Goal: Task Accomplishment & Management: Manage account settings

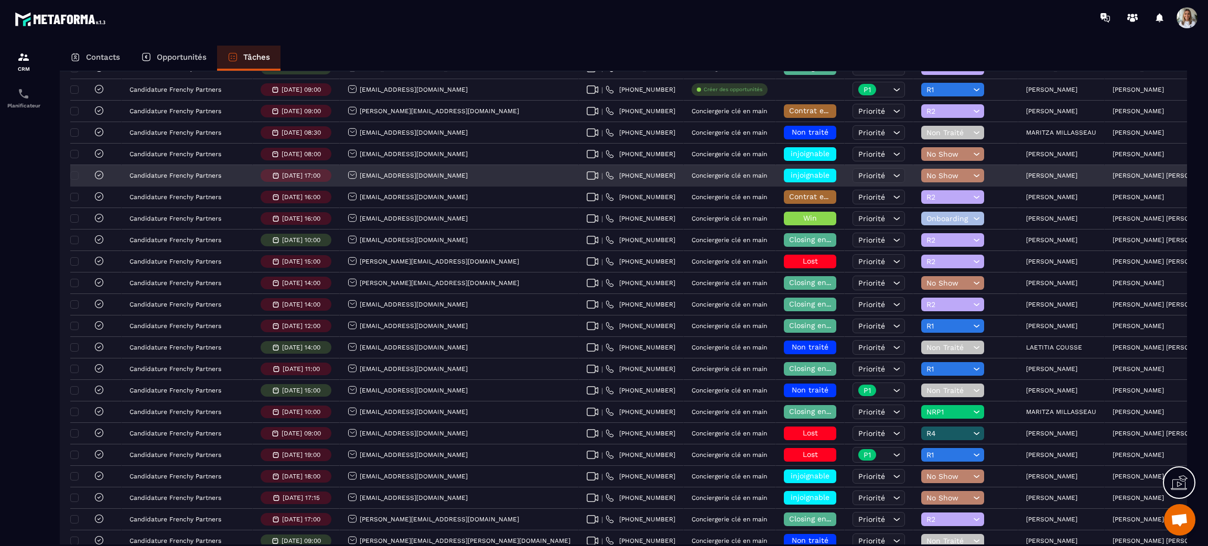
scroll to position [1867, 0]
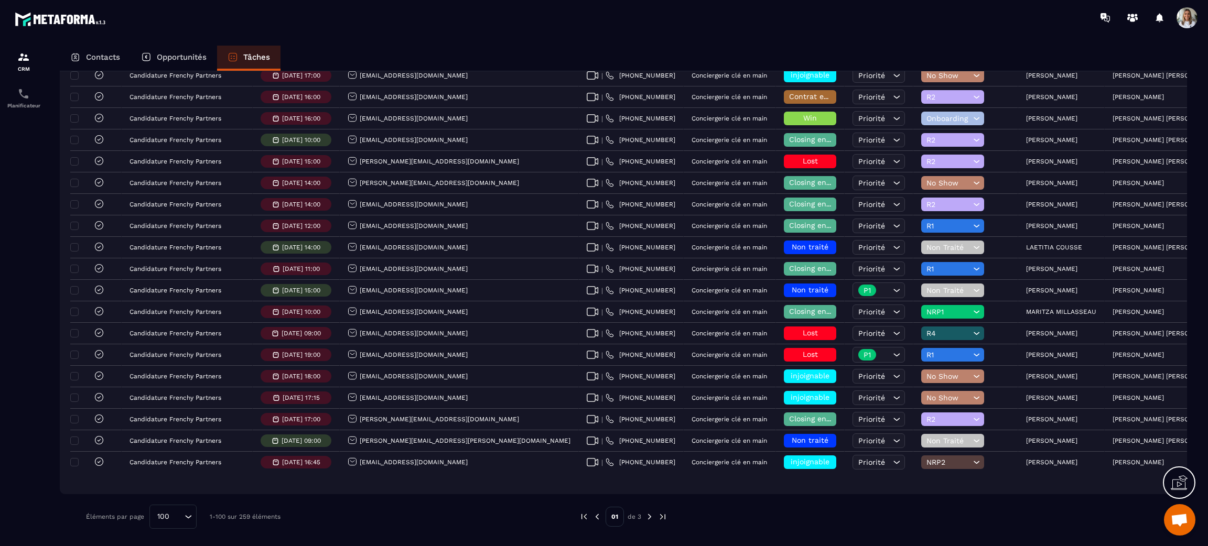
click at [649, 517] on img at bounding box center [649, 516] width 9 height 9
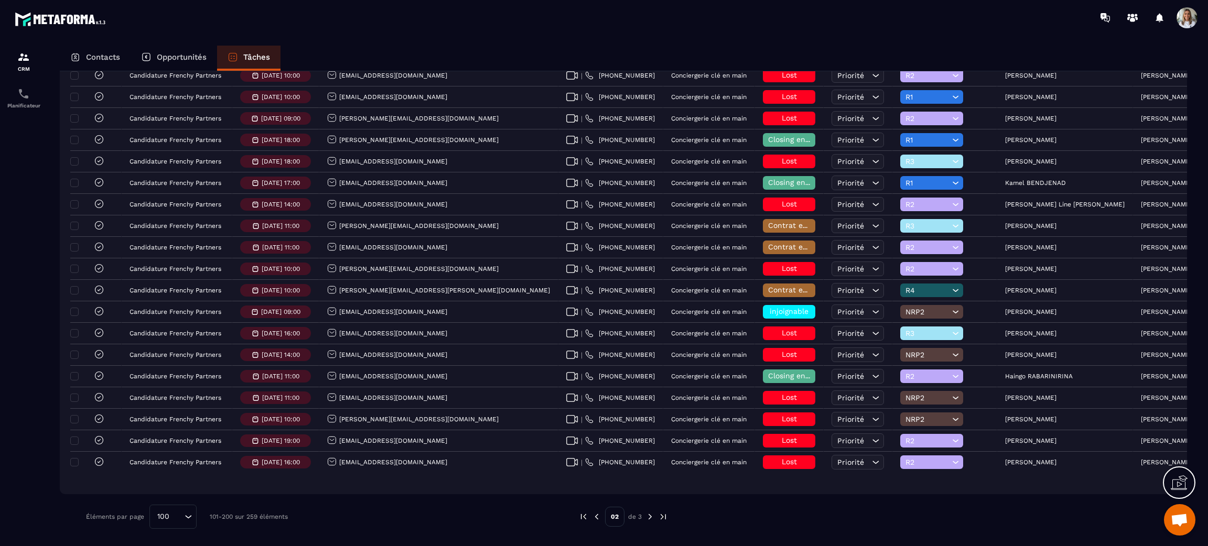
click at [647, 517] on img at bounding box center [649, 516] width 9 height 9
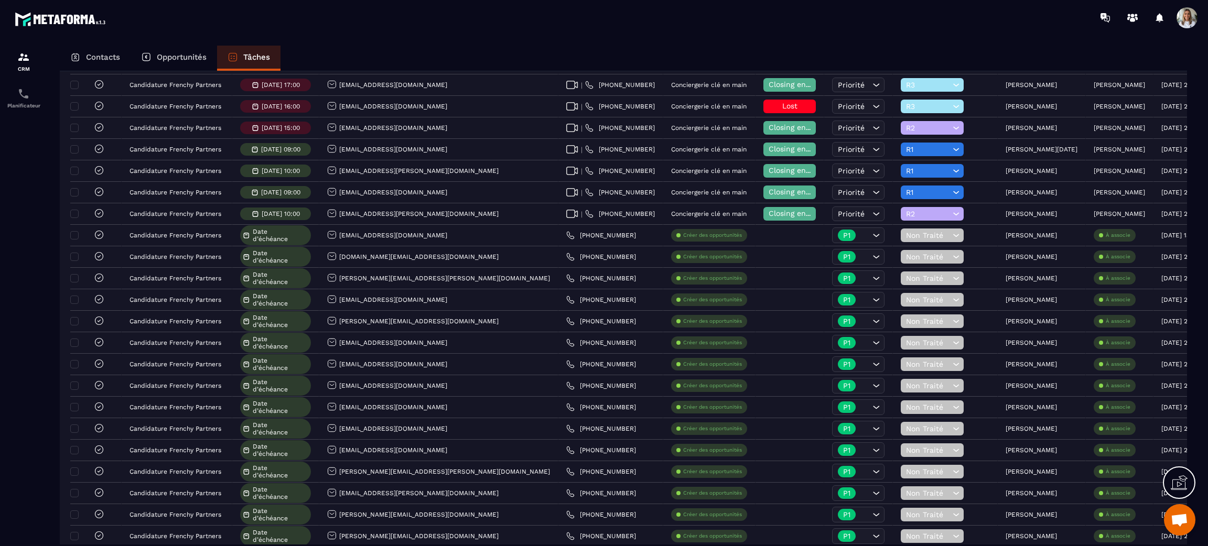
scroll to position [117, 0]
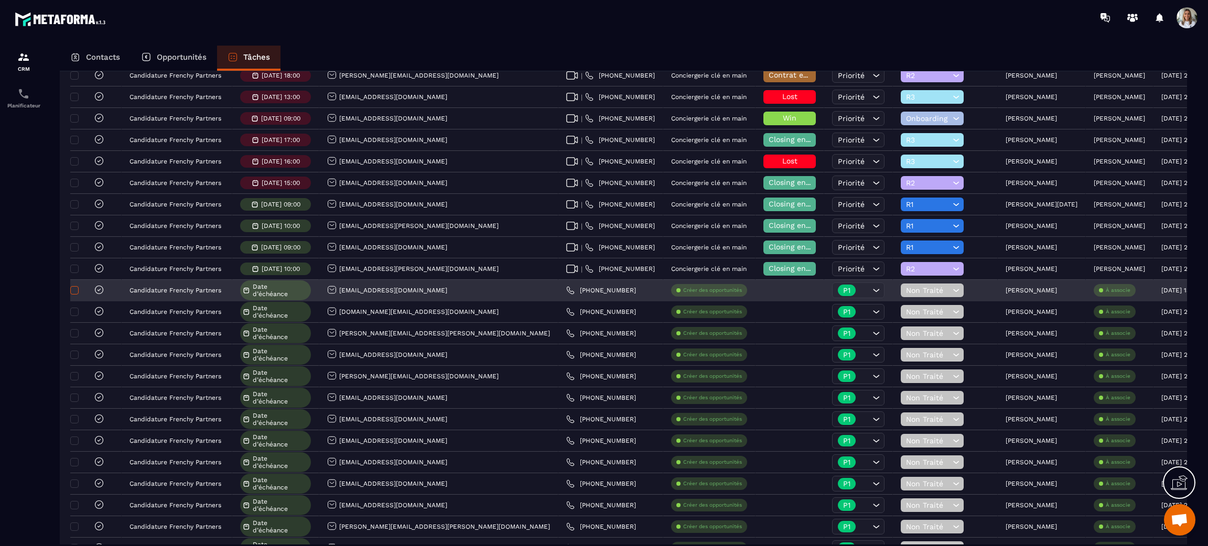
click at [78, 289] on span at bounding box center [74, 290] width 8 height 8
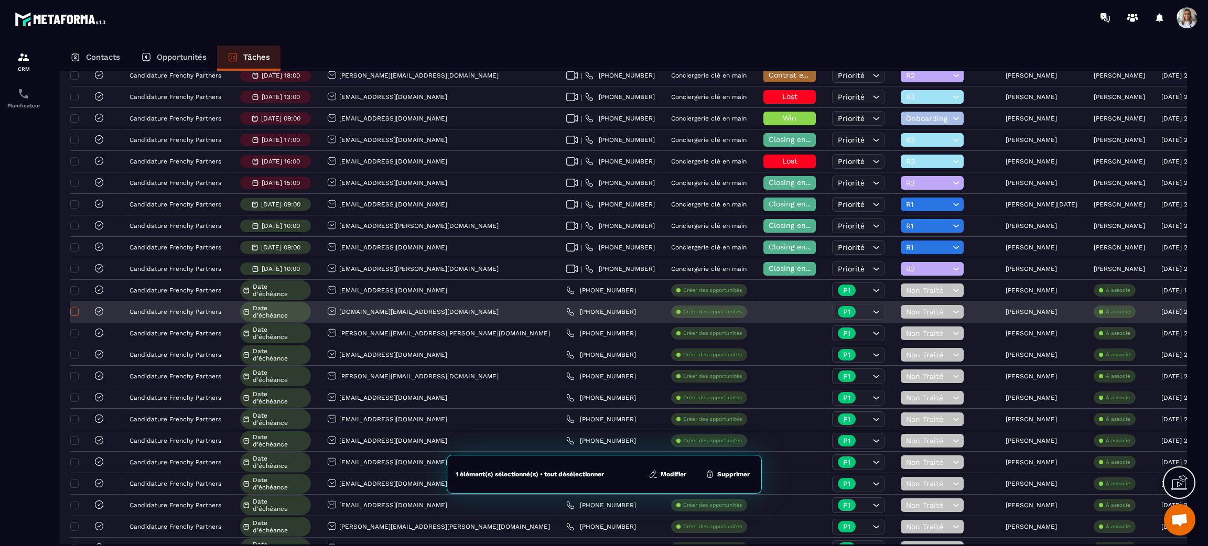
click at [77, 310] on span at bounding box center [74, 312] width 8 height 8
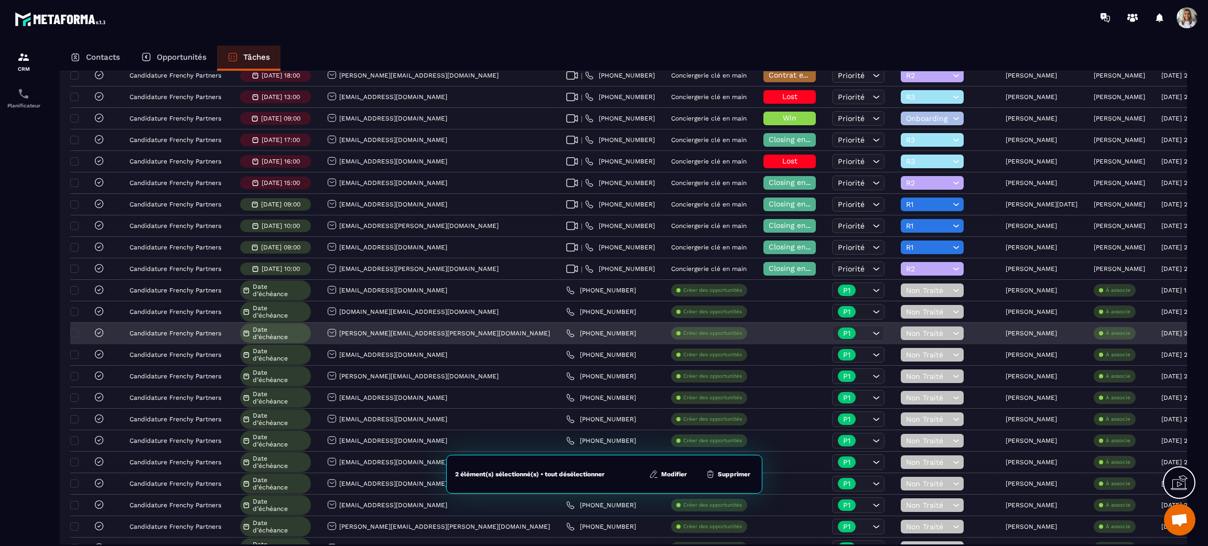
click at [73, 329] on div at bounding box center [88, 334] width 31 height 12
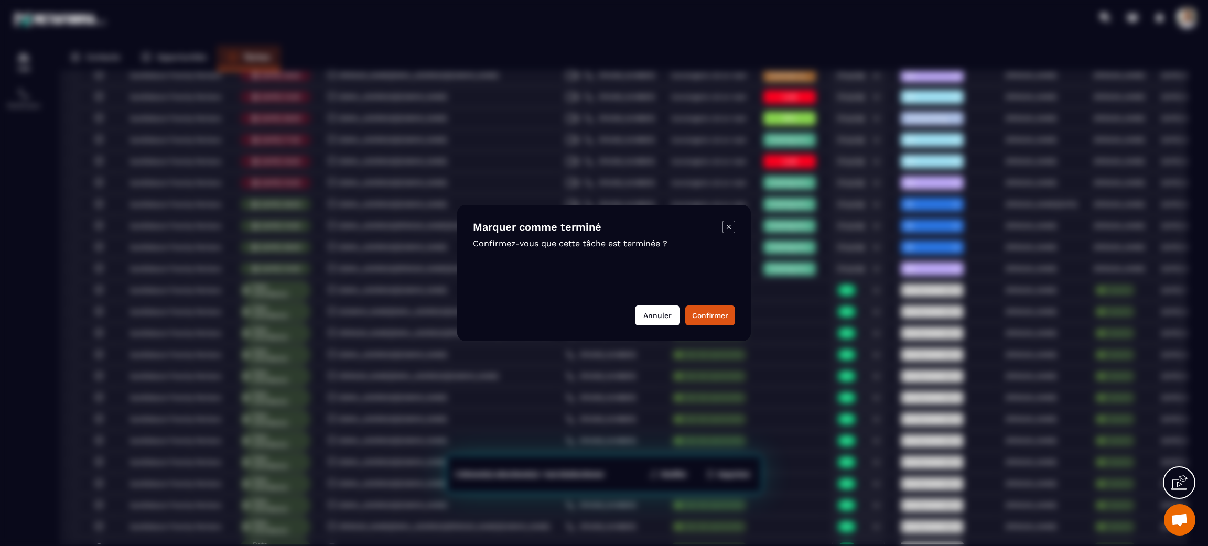
click at [652, 312] on button "Annuler" at bounding box center [657, 316] width 45 height 20
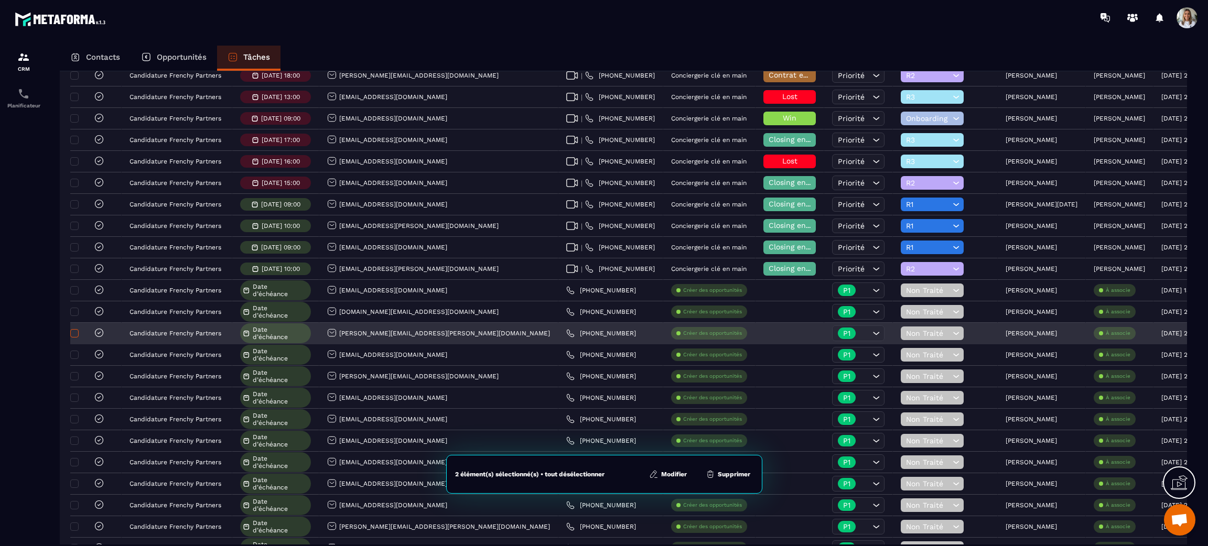
click at [75, 336] on span at bounding box center [74, 333] width 8 height 8
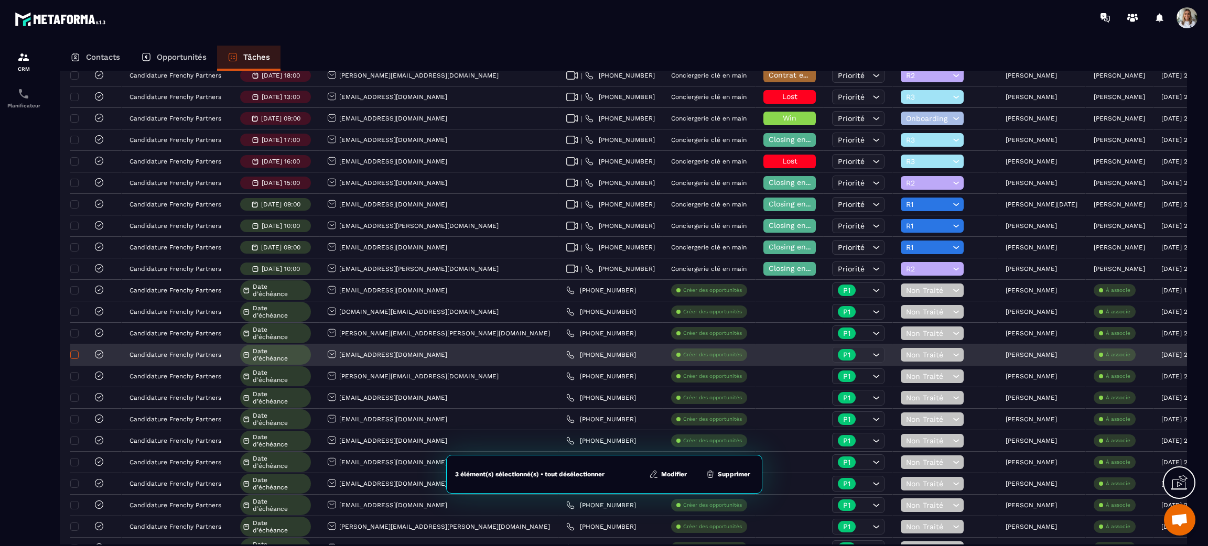
click at [74, 357] on span at bounding box center [74, 355] width 8 height 8
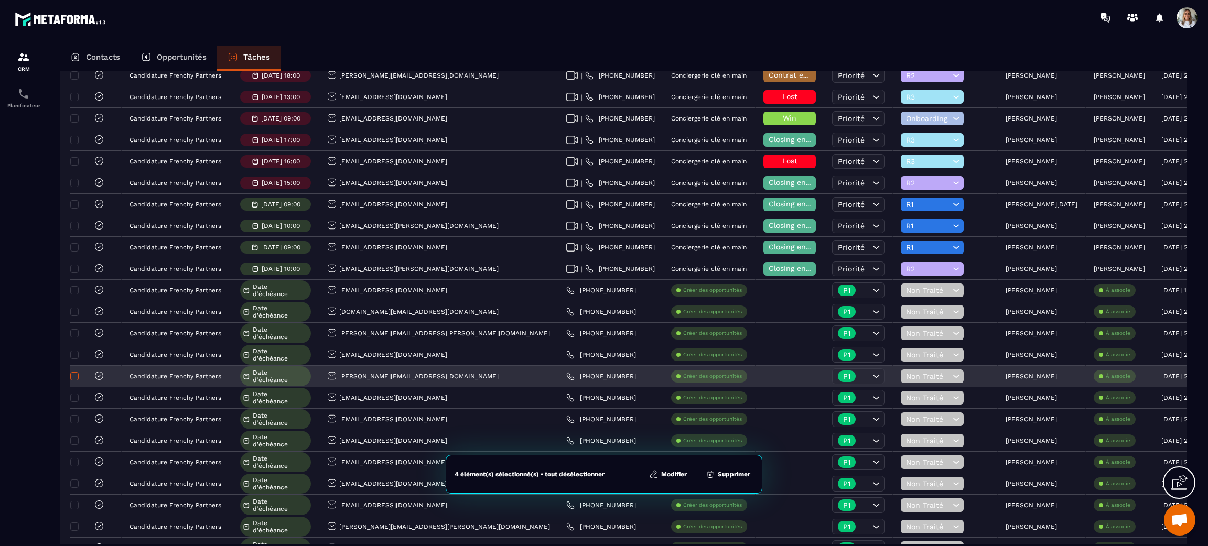
drag, startPoint x: 74, startPoint y: 377, endPoint x: 74, endPoint y: 392, distance: 14.7
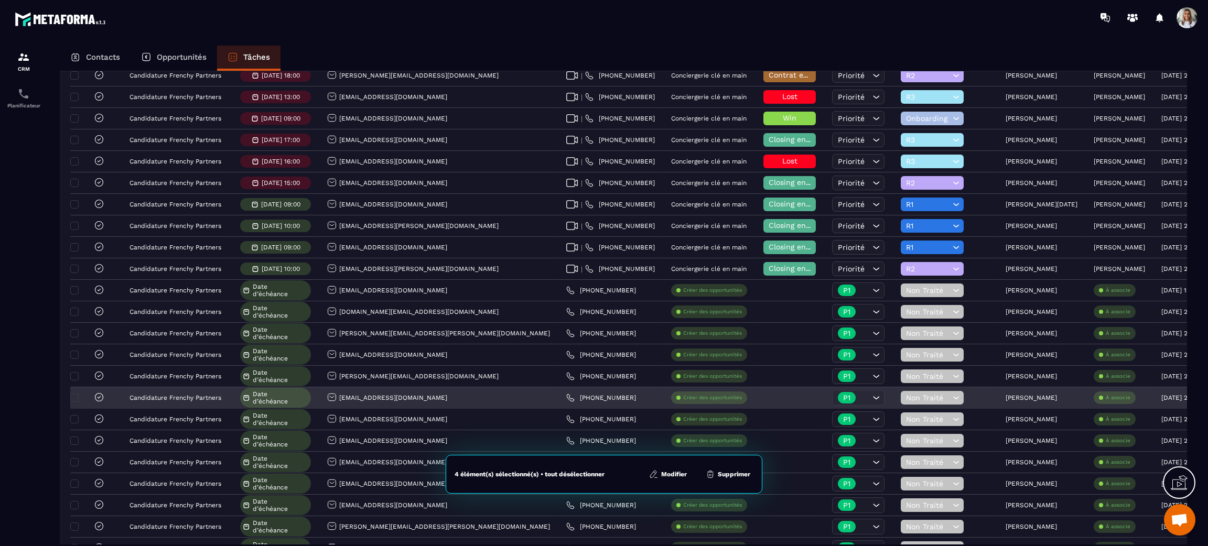
click at [74, 377] on span at bounding box center [74, 376] width 8 height 8
click at [74, 397] on span at bounding box center [74, 398] width 8 height 8
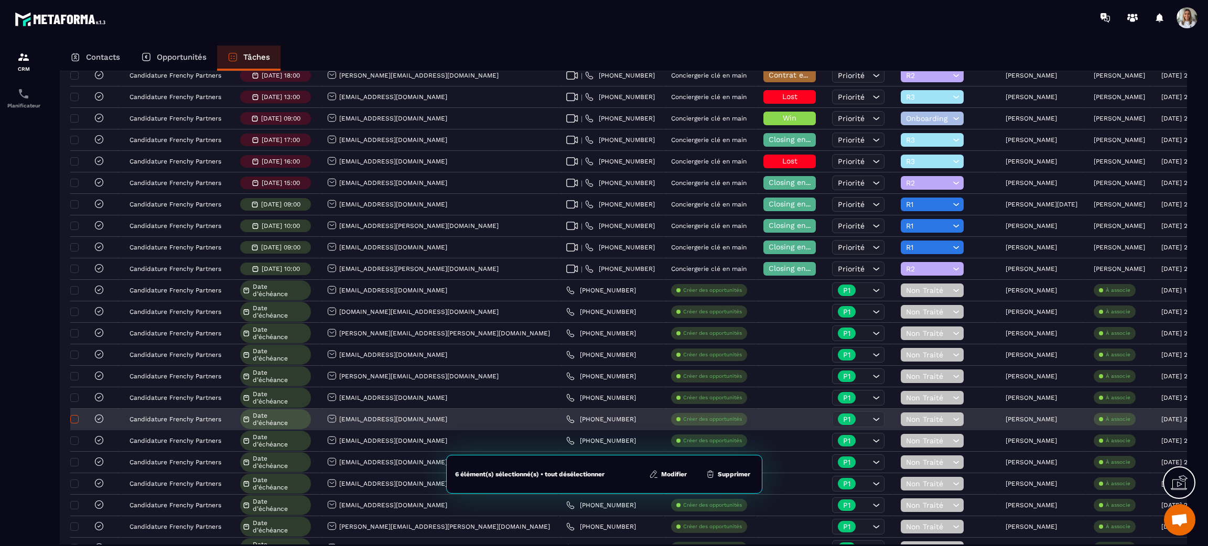
click at [76, 420] on span at bounding box center [74, 419] width 8 height 8
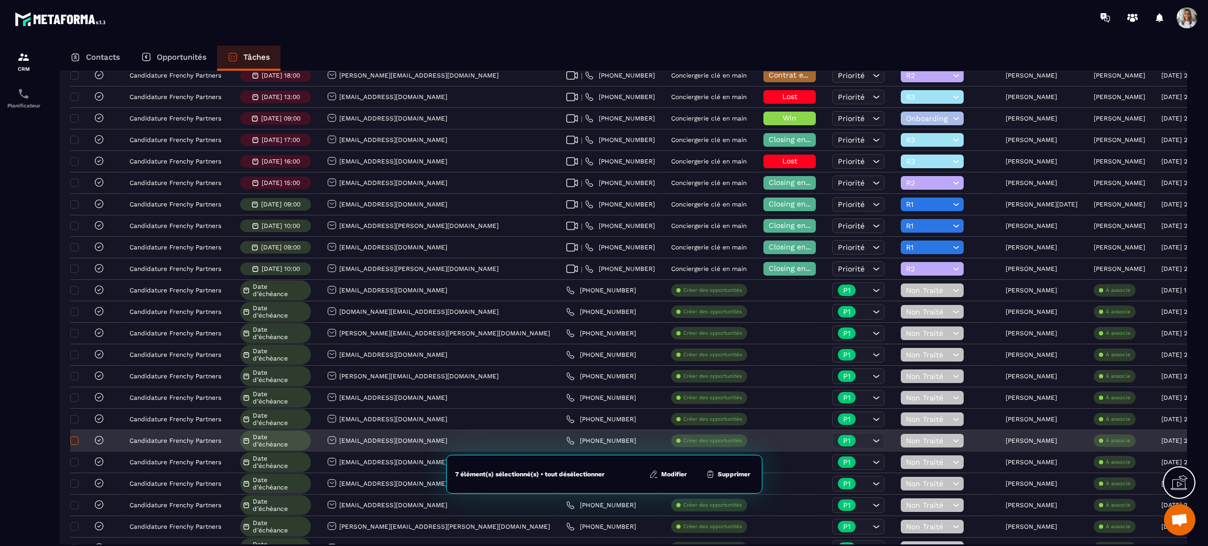
click at [77, 443] on span at bounding box center [74, 441] width 8 height 8
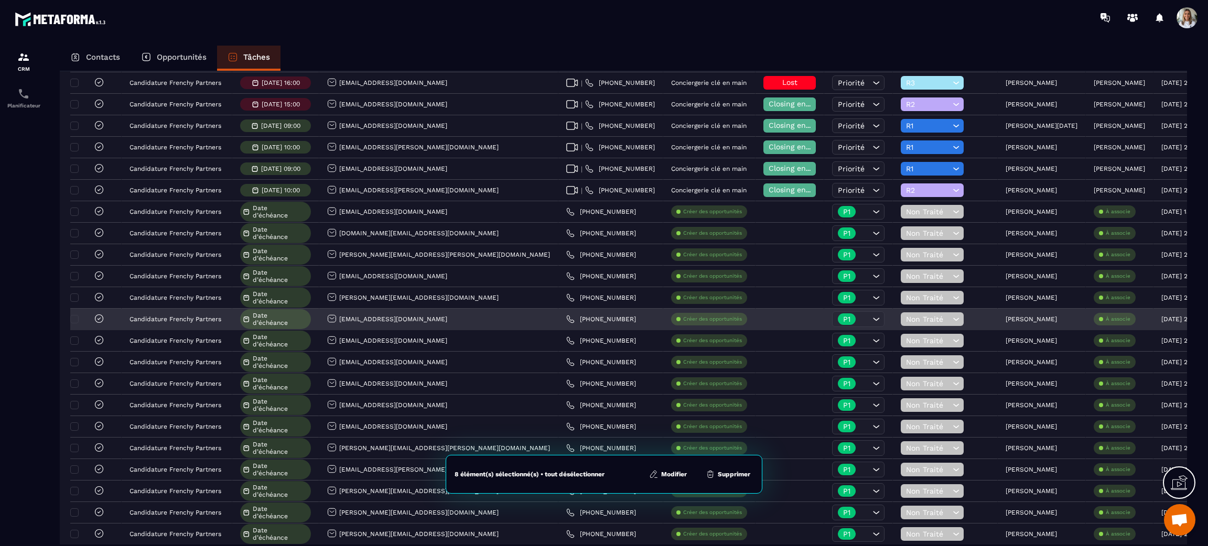
scroll to position [274, 0]
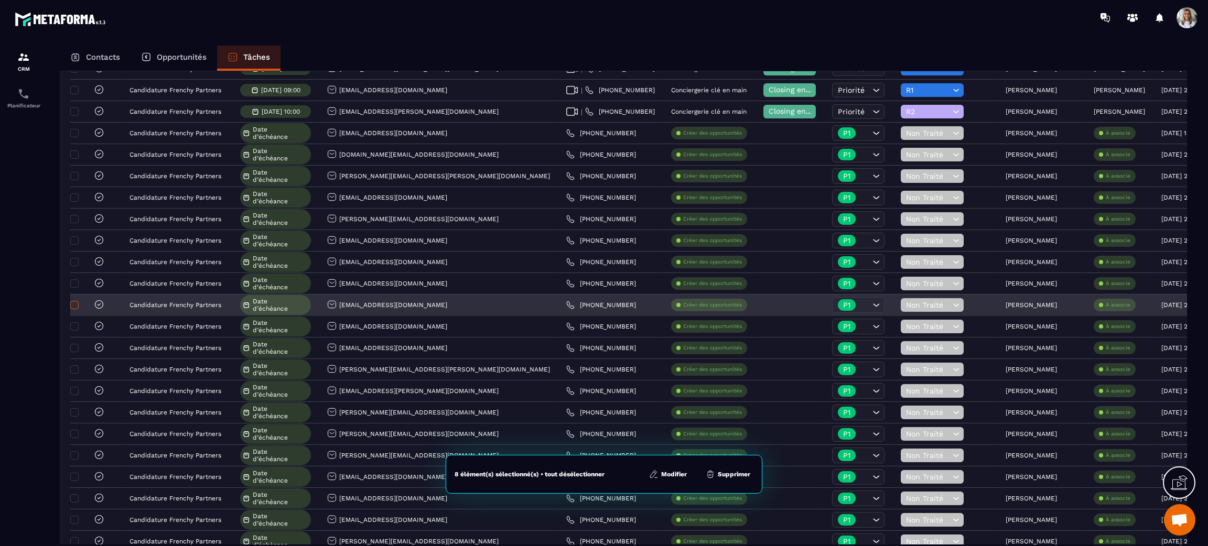
click at [77, 307] on span at bounding box center [74, 305] width 8 height 8
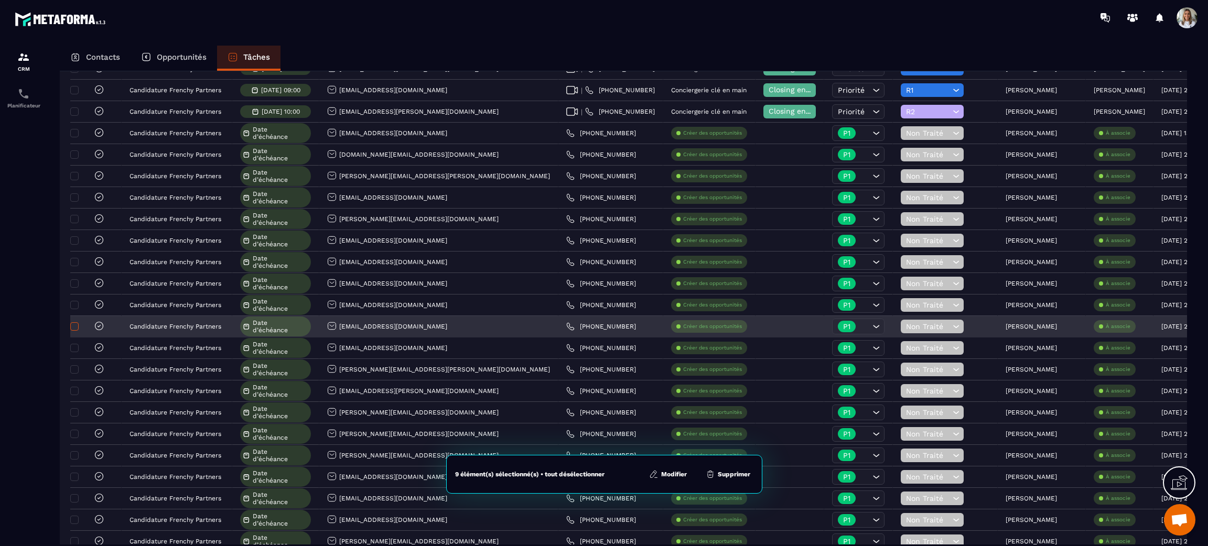
click at [75, 331] on span at bounding box center [74, 326] width 8 height 8
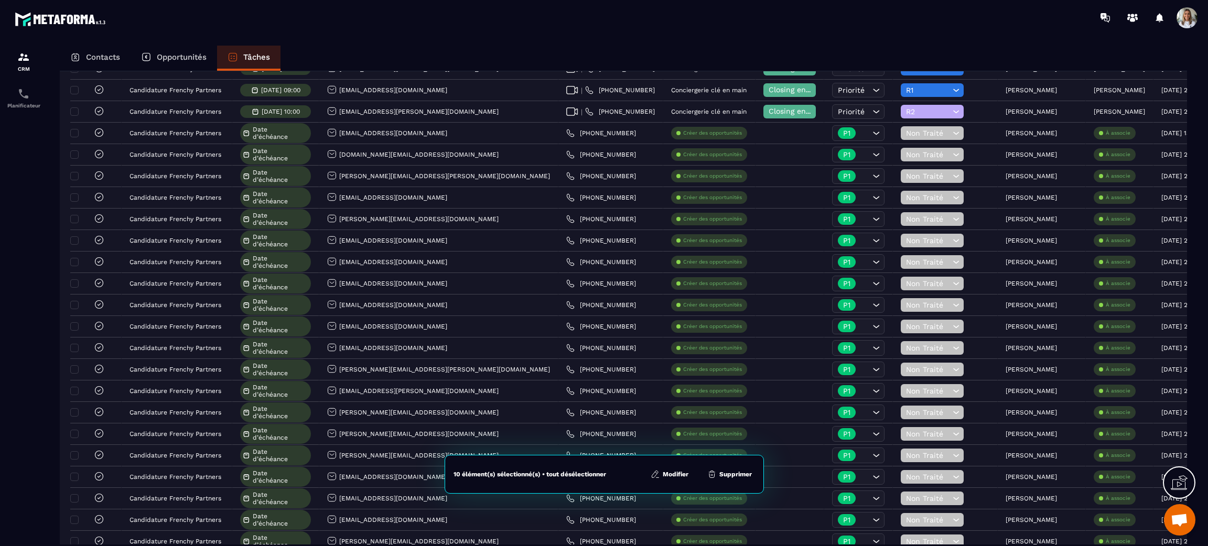
click at [672, 474] on button "Modifier" at bounding box center [669, 474] width 44 height 10
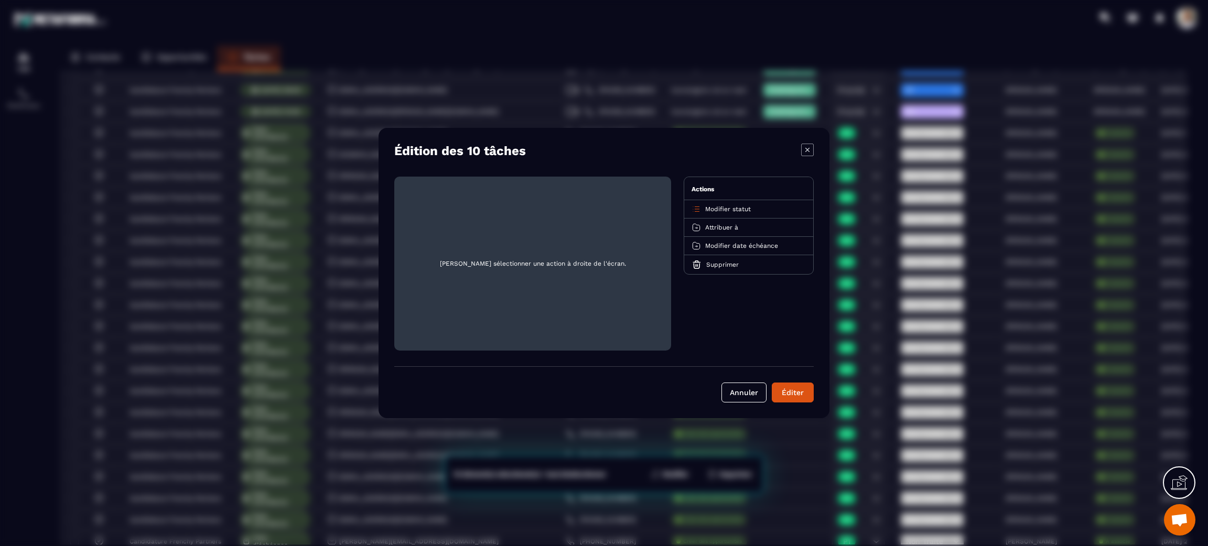
click at [726, 229] on span "Attribuer à" at bounding box center [721, 227] width 33 height 7
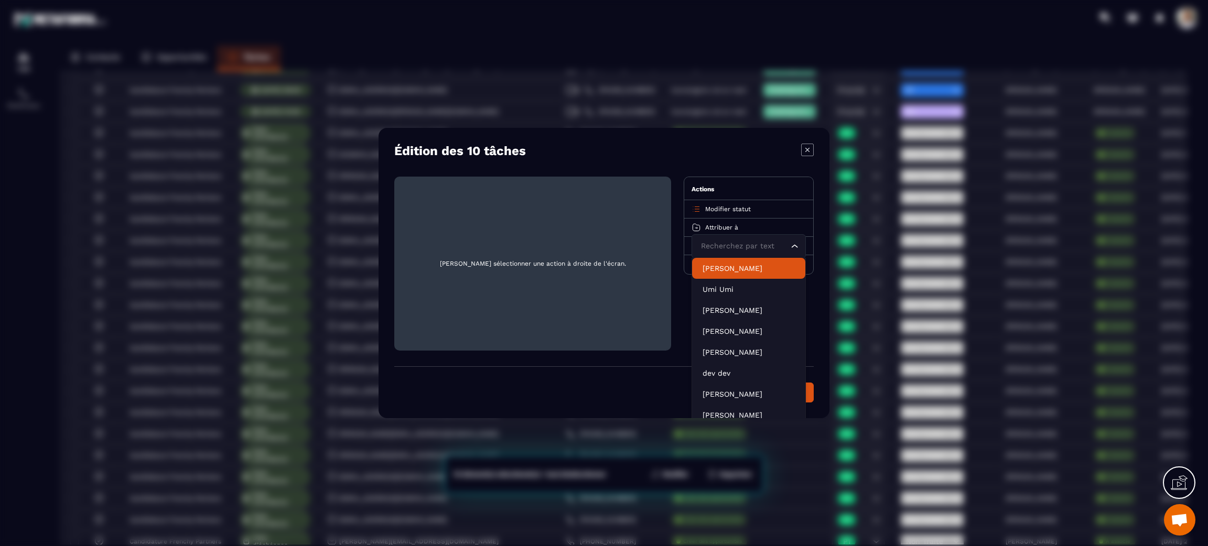
click at [732, 250] on input "Search for option" at bounding box center [743, 247] width 90 height 12
type input "***"
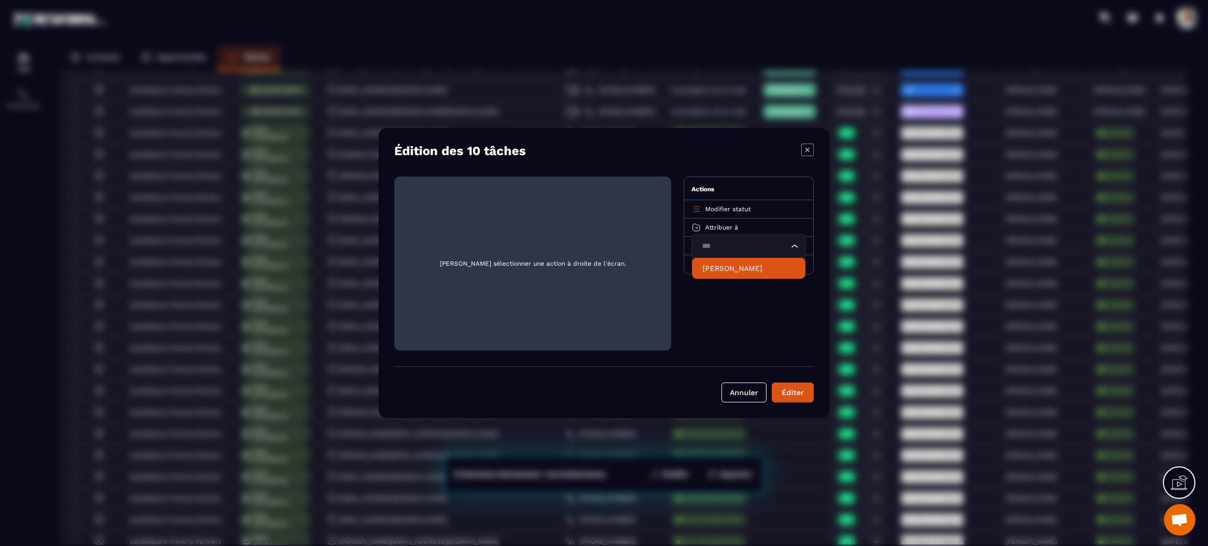
click at [741, 269] on p "[PERSON_NAME]" at bounding box center [748, 268] width 92 height 10
click at [796, 391] on div "Éditer" at bounding box center [792, 392] width 28 height 10
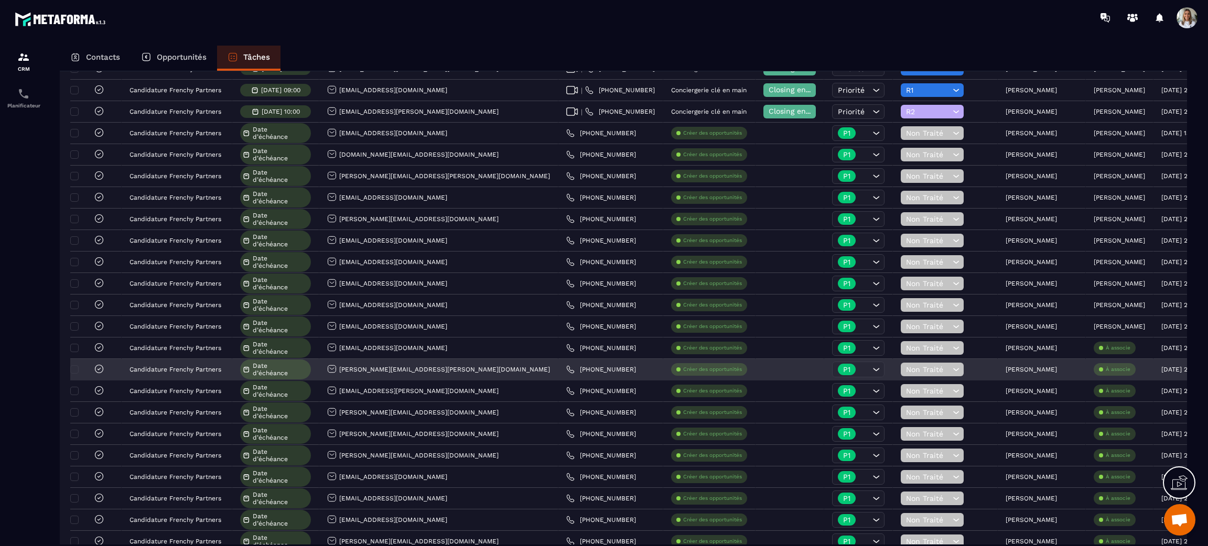
drag, startPoint x: 77, startPoint y: 347, endPoint x: 79, endPoint y: 364, distance: 17.5
click at [76, 348] on span at bounding box center [74, 348] width 8 height 8
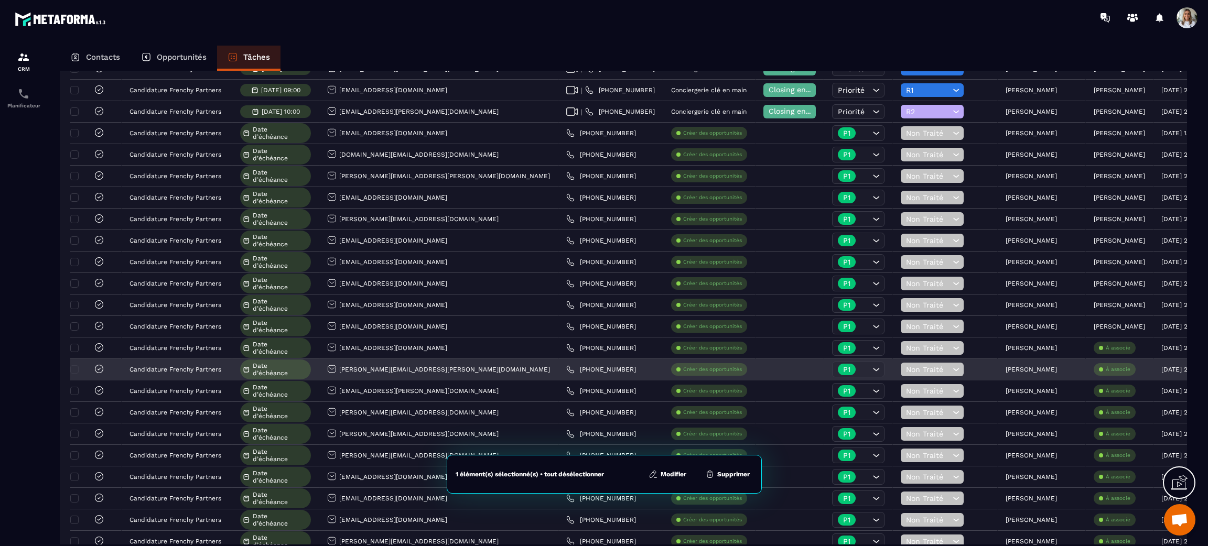
click at [79, 370] on div at bounding box center [88, 370] width 31 height 12
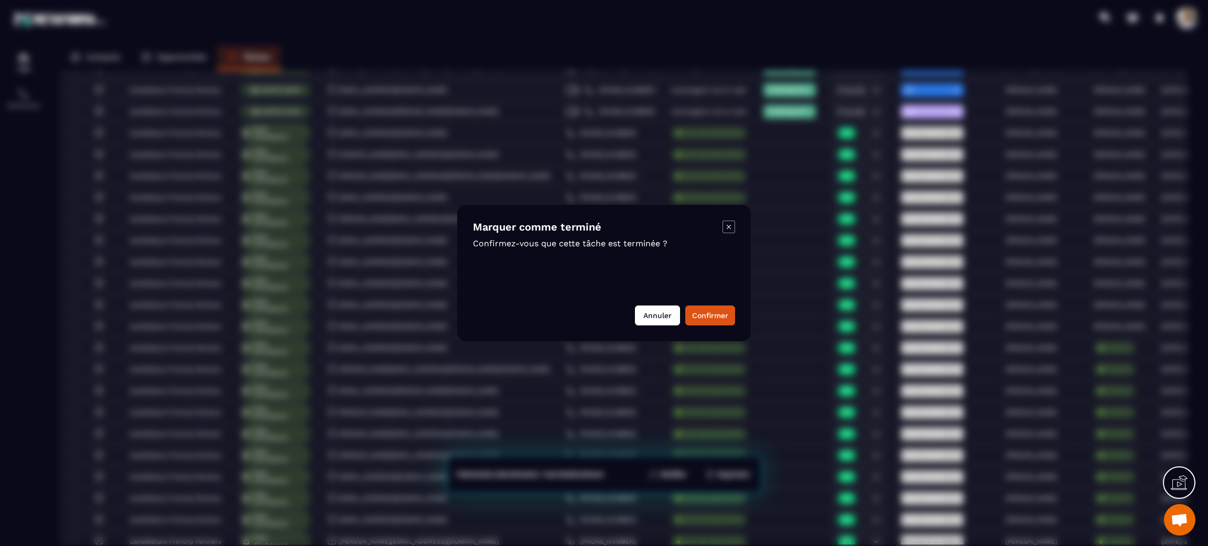
click at [646, 313] on button "Annuler" at bounding box center [657, 316] width 45 height 20
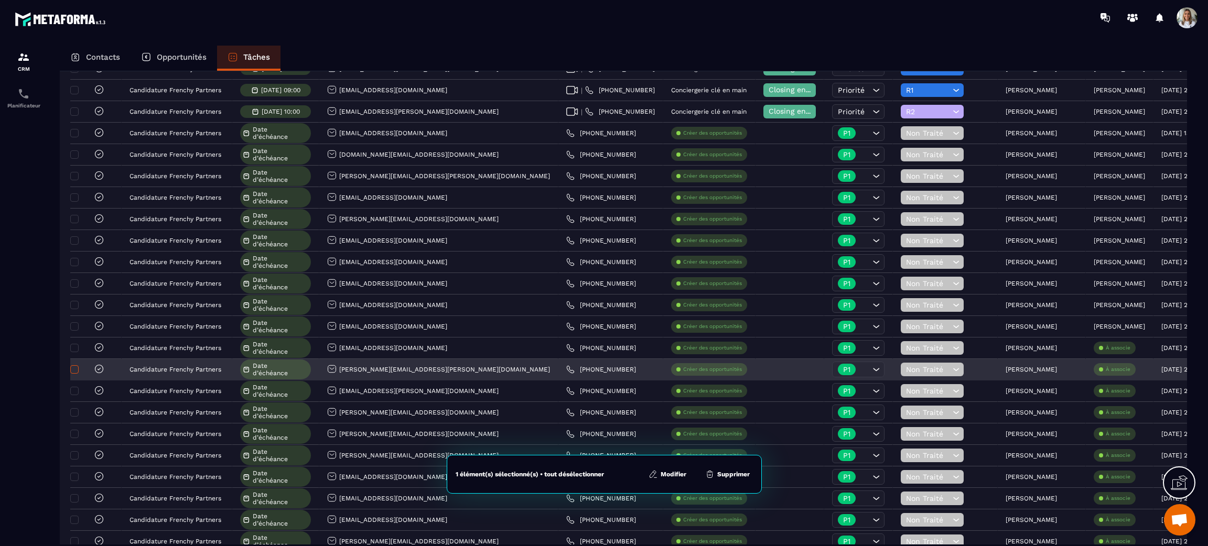
click at [78, 373] on span at bounding box center [74, 369] width 8 height 8
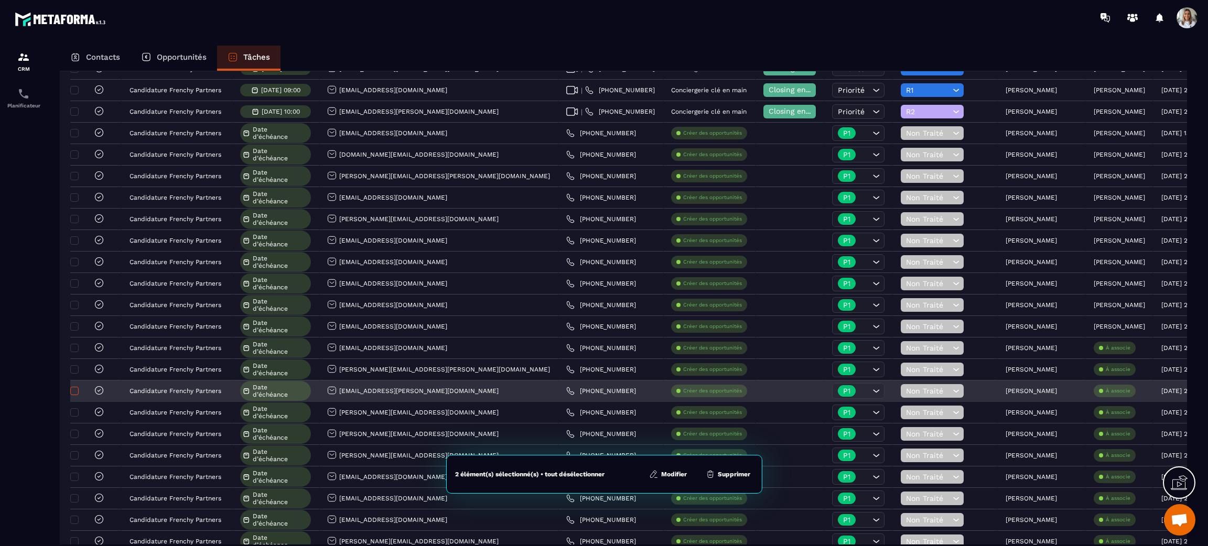
click at [77, 393] on span at bounding box center [74, 391] width 8 height 8
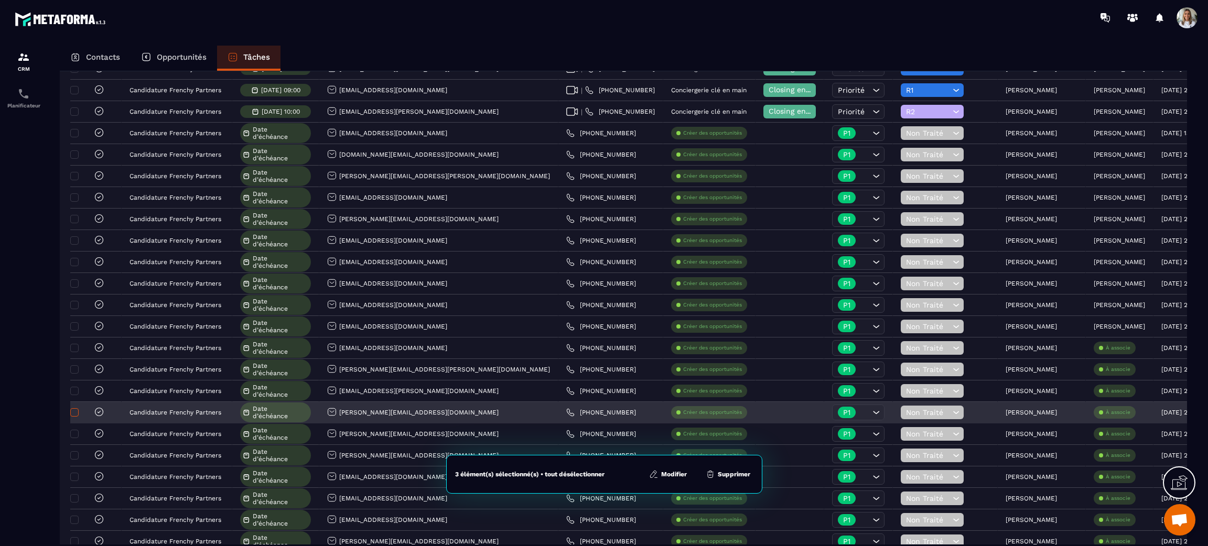
click at [74, 411] on span at bounding box center [74, 412] width 8 height 8
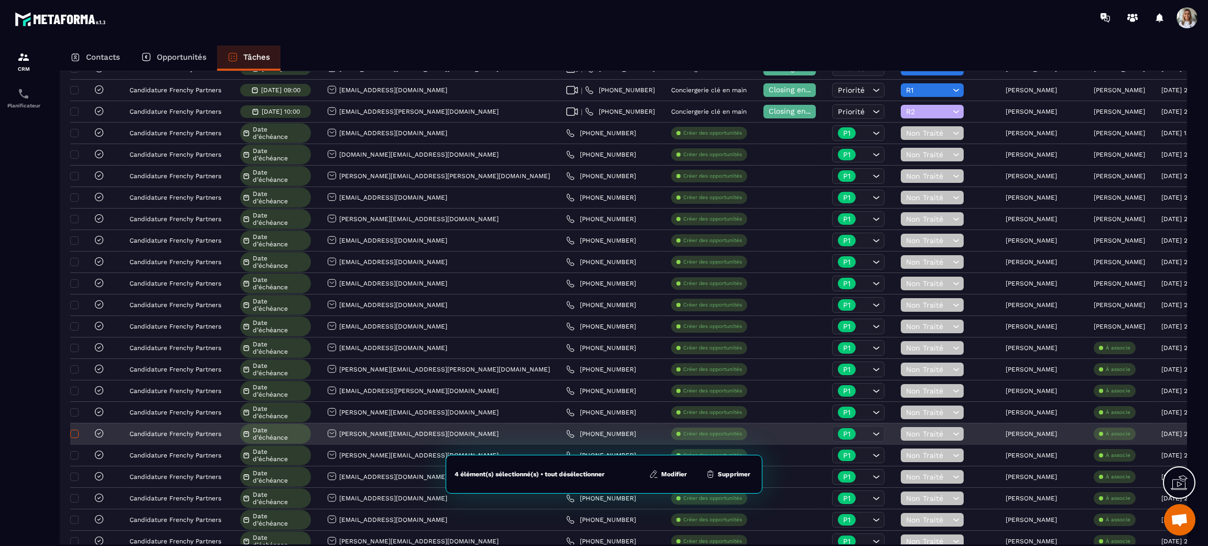
click at [76, 437] on span at bounding box center [74, 434] width 8 height 8
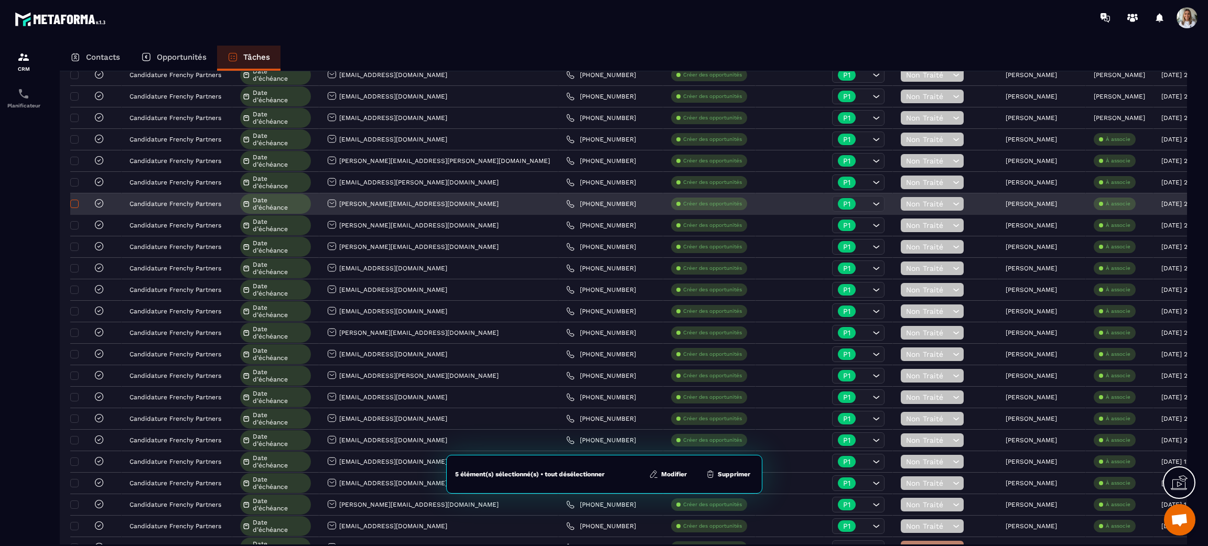
scroll to position [510, 0]
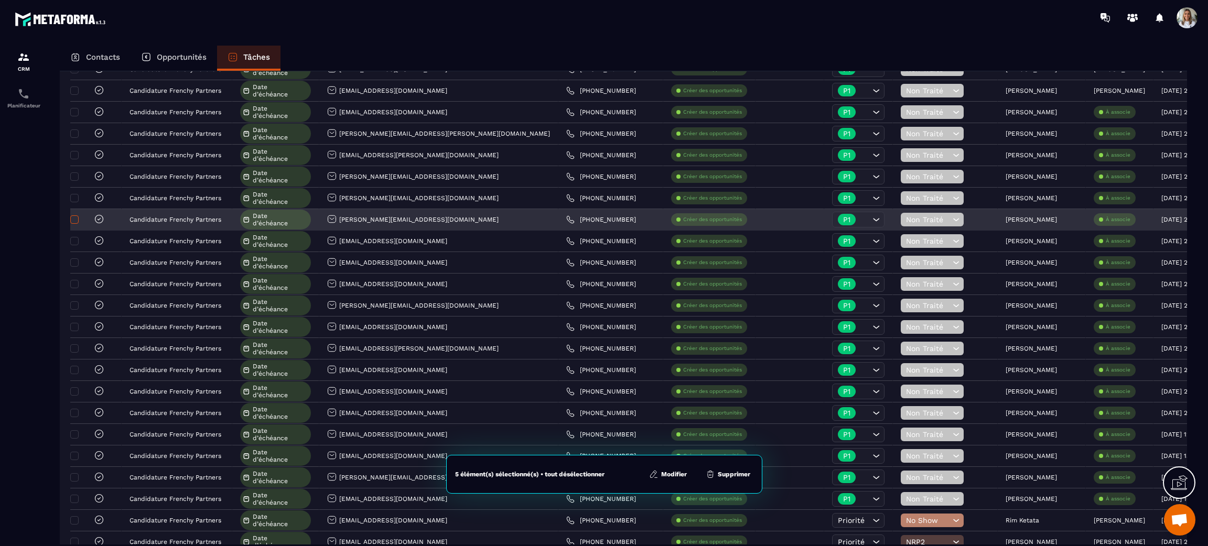
click at [74, 224] on span at bounding box center [74, 219] width 8 height 8
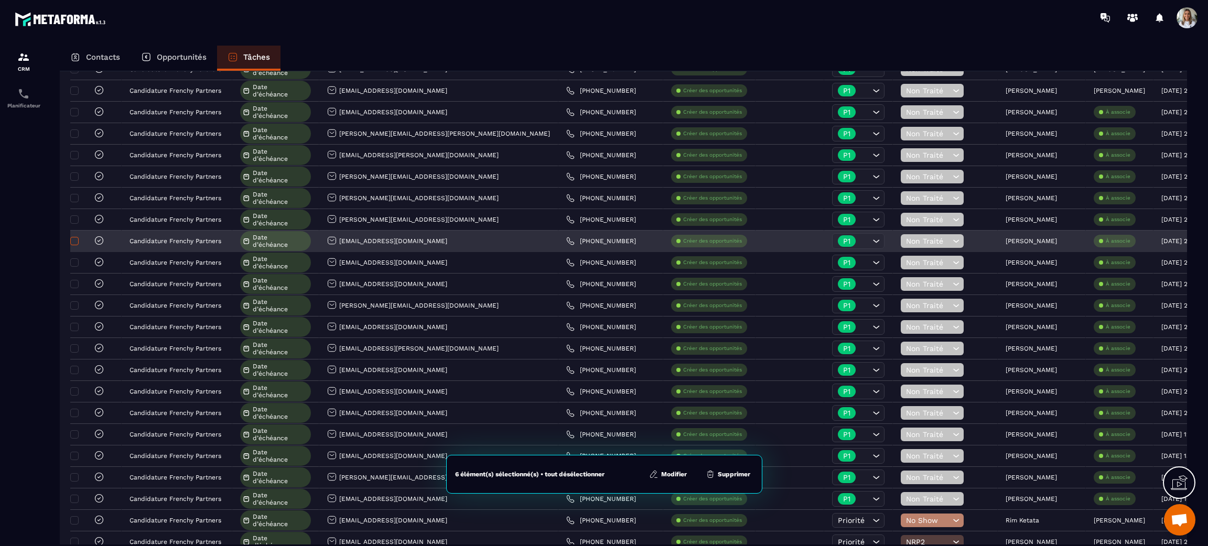
click at [74, 241] on span at bounding box center [74, 241] width 8 height 8
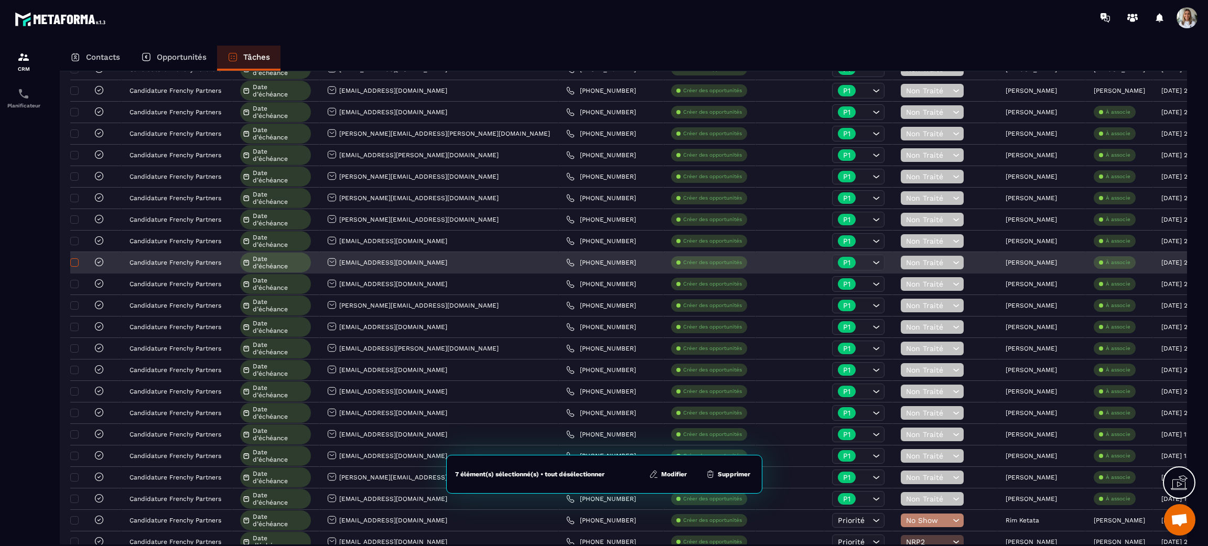
click at [72, 267] on span at bounding box center [74, 262] width 8 height 8
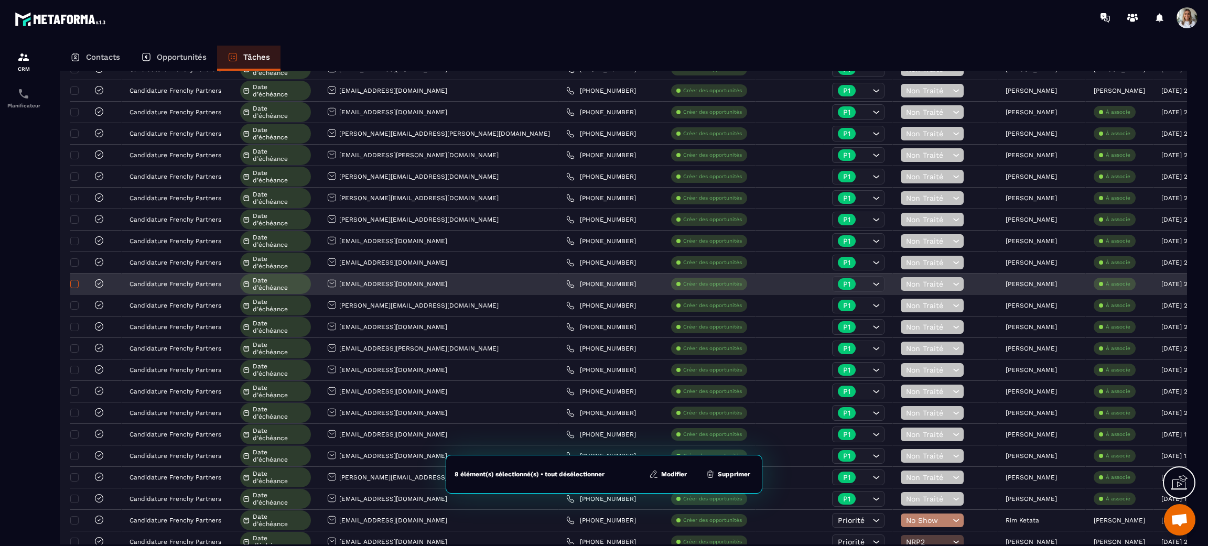
click at [74, 288] on span at bounding box center [74, 284] width 8 height 8
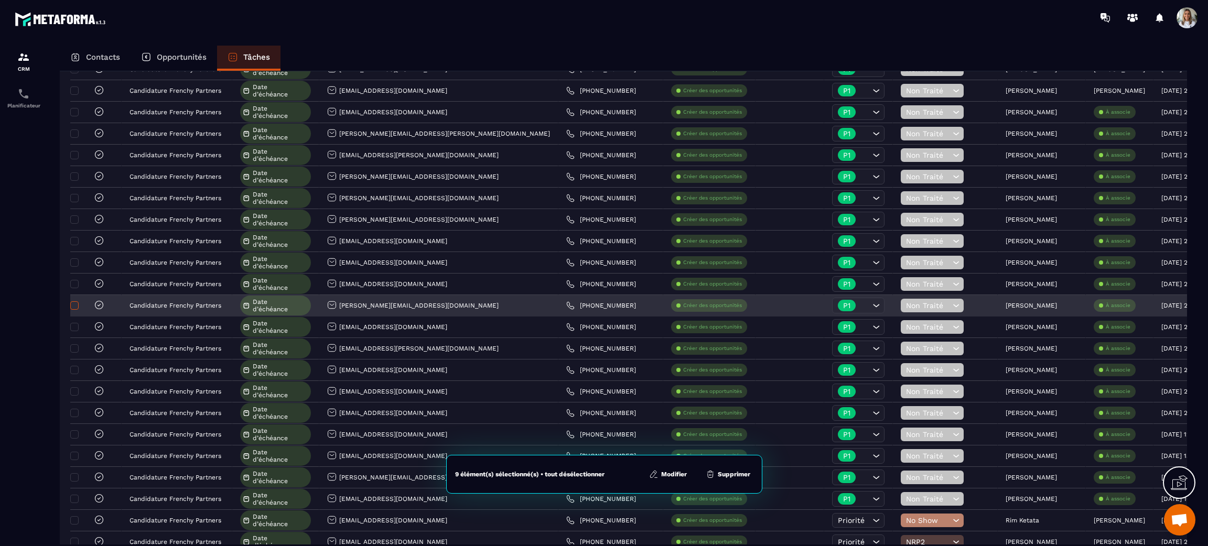
click at [74, 310] on span at bounding box center [74, 305] width 8 height 8
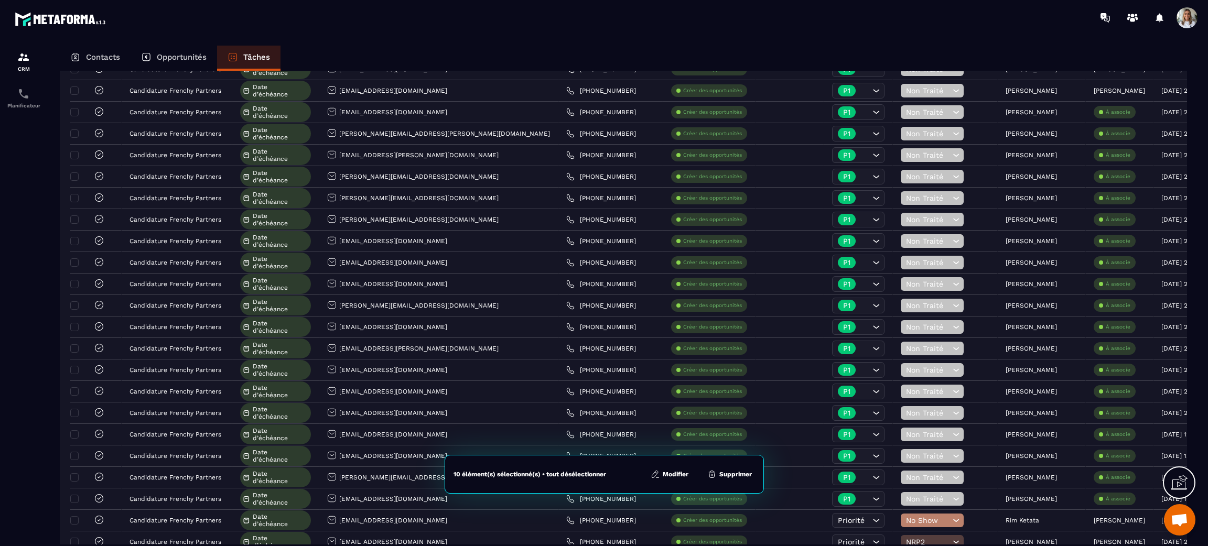
click at [676, 472] on button "Modifier" at bounding box center [669, 474] width 44 height 10
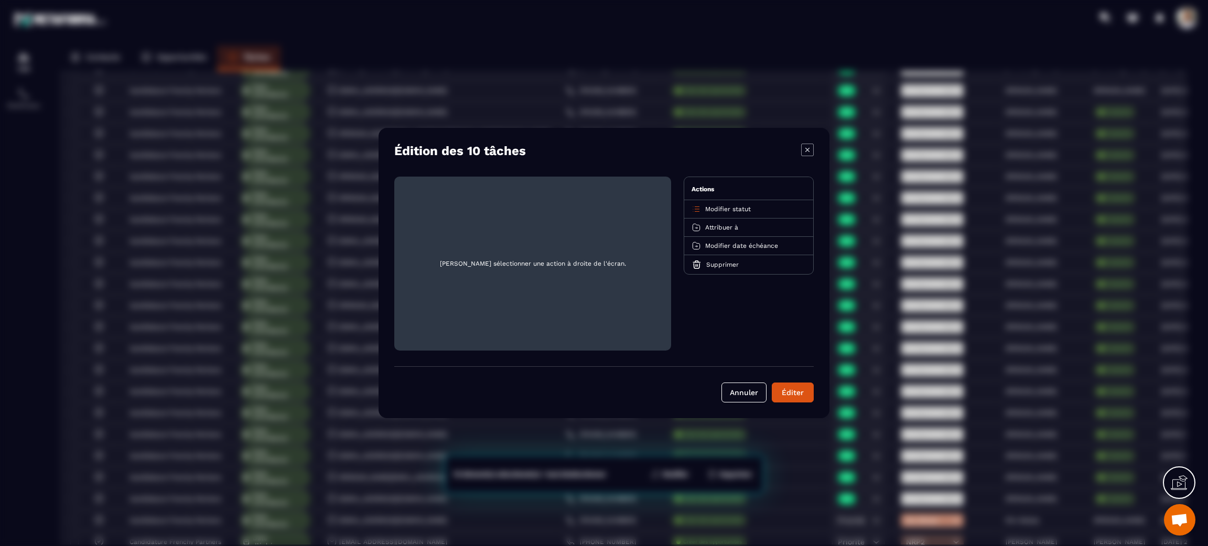
click at [716, 225] on span "Attribuer à" at bounding box center [721, 227] width 33 height 7
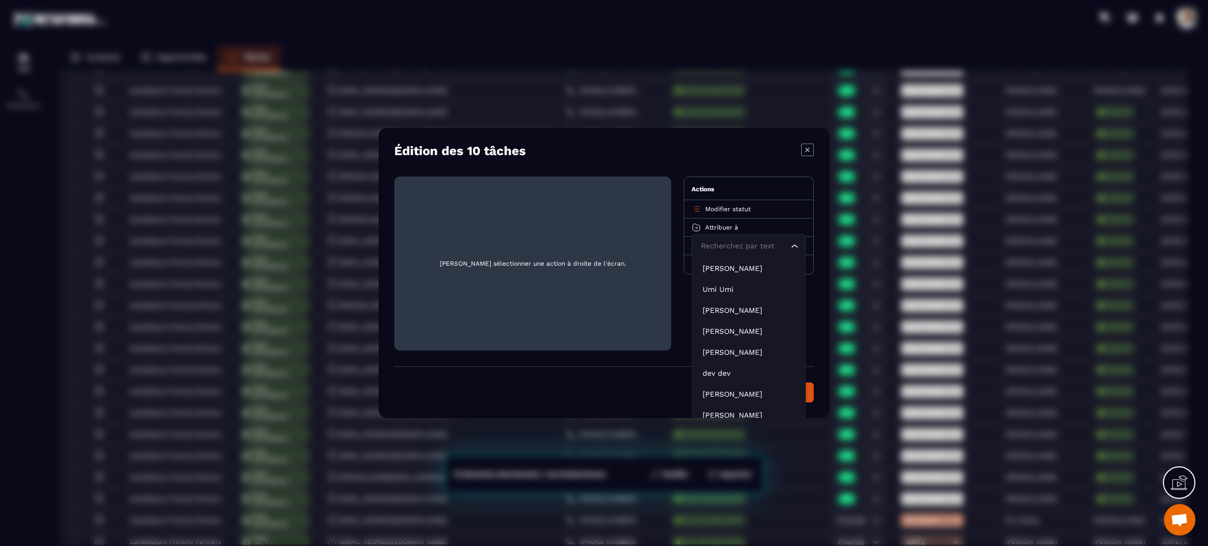
click at [729, 250] on input "Search for option" at bounding box center [743, 247] width 90 height 12
type input "***"
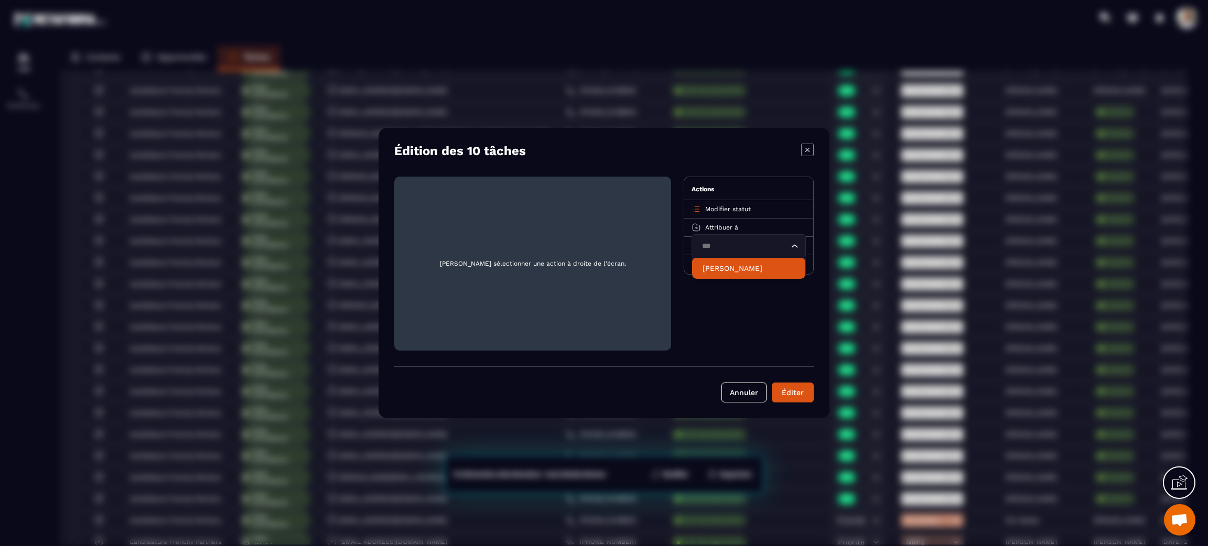
click at [729, 264] on p "[PERSON_NAME]" at bounding box center [748, 268] width 92 height 10
click at [801, 395] on div "Éditer" at bounding box center [792, 392] width 28 height 10
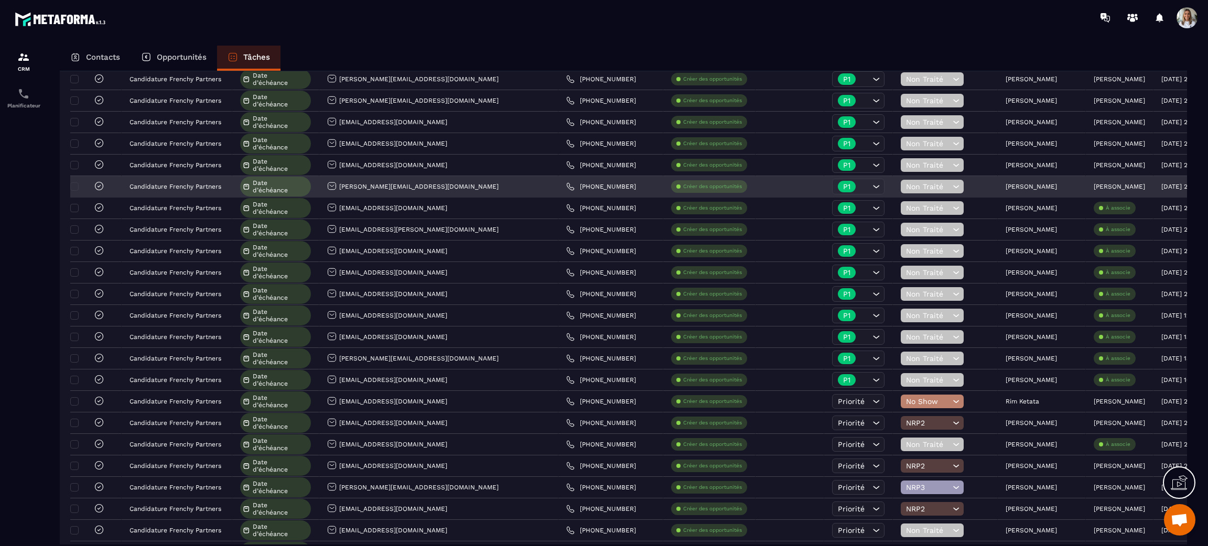
scroll to position [667, 0]
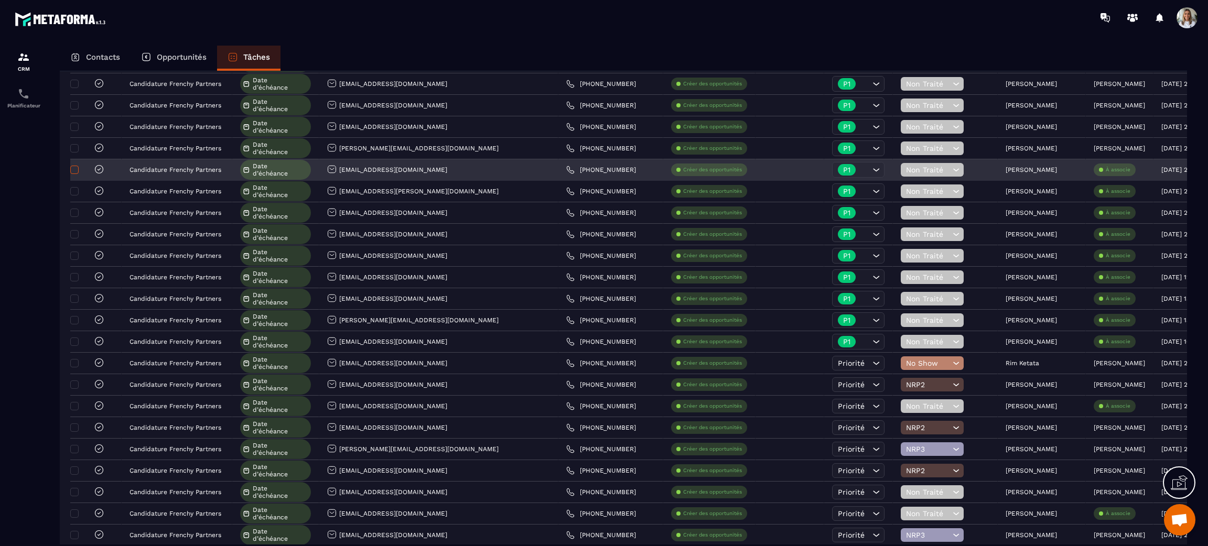
click at [73, 169] on span at bounding box center [74, 170] width 8 height 8
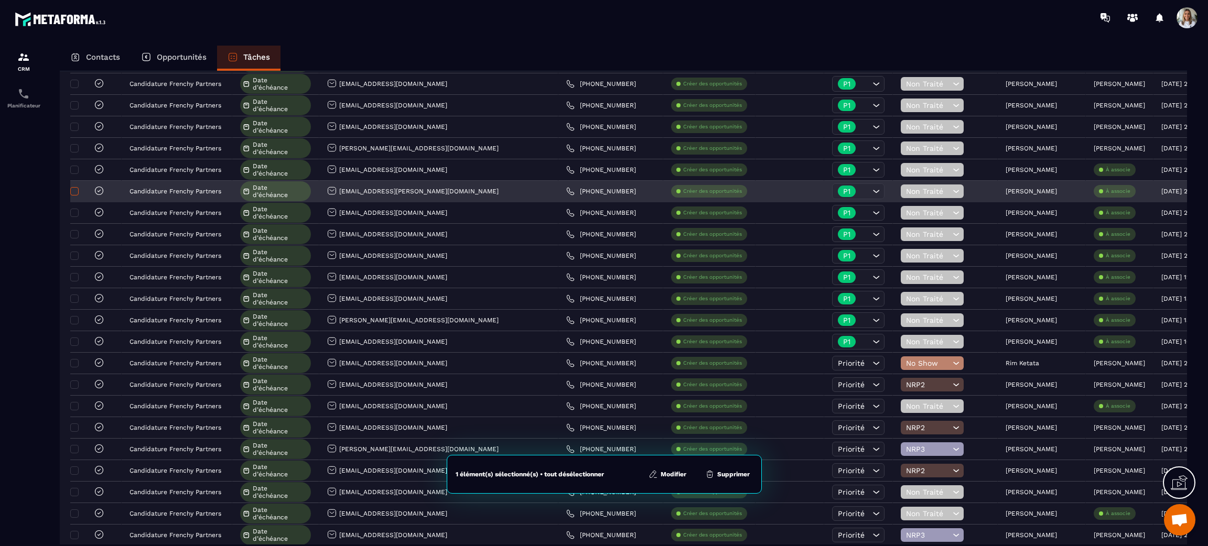
click at [74, 191] on span at bounding box center [74, 191] width 8 height 8
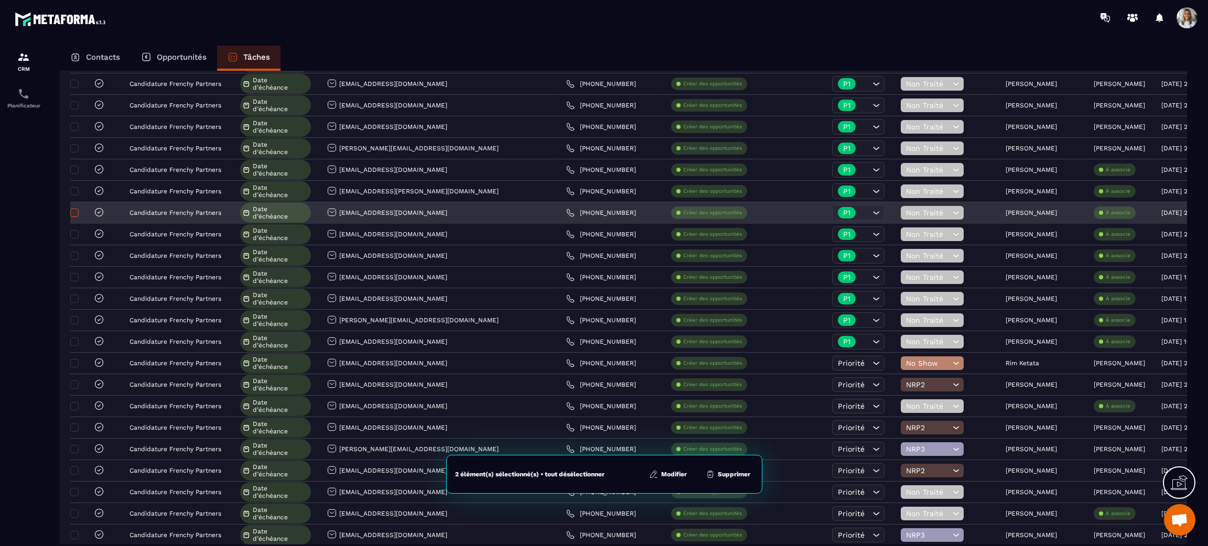
click at [77, 215] on span at bounding box center [74, 213] width 8 height 8
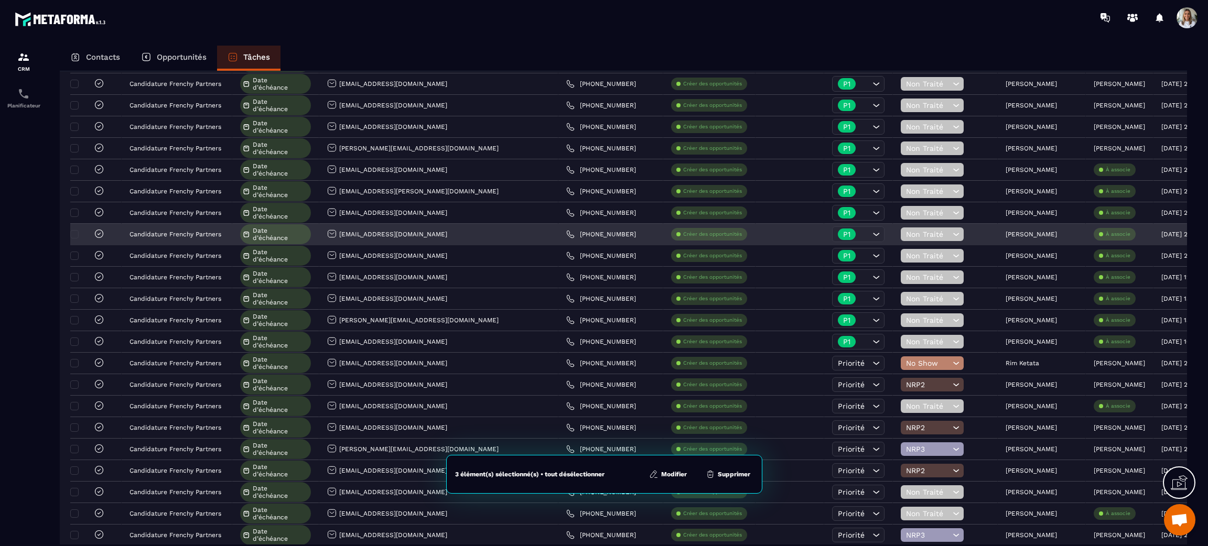
click at [79, 234] on div at bounding box center [88, 235] width 31 height 12
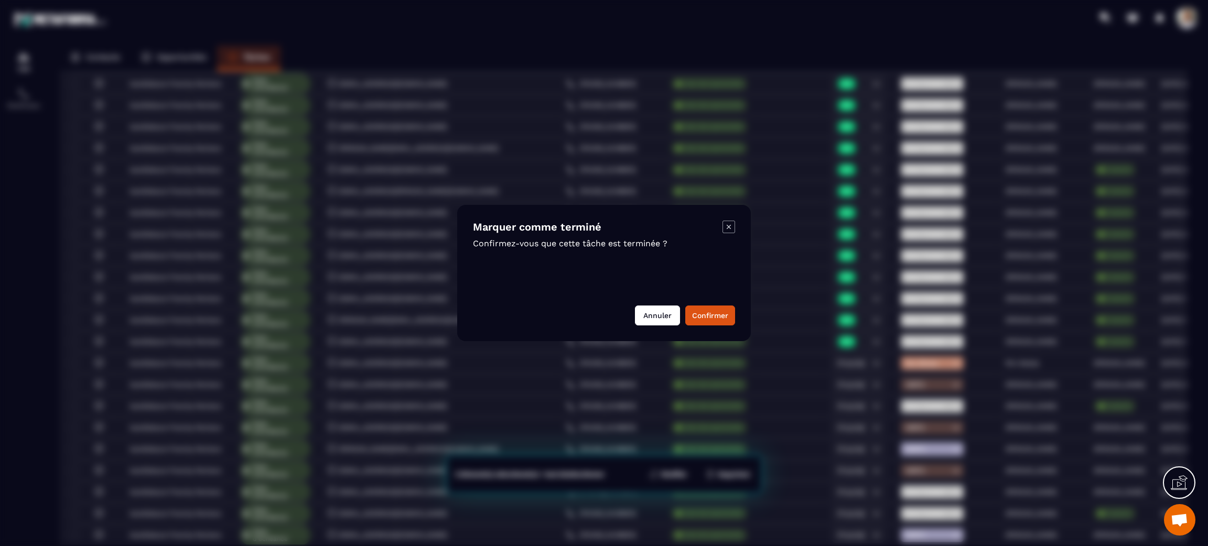
click at [649, 310] on button "Annuler" at bounding box center [657, 316] width 45 height 20
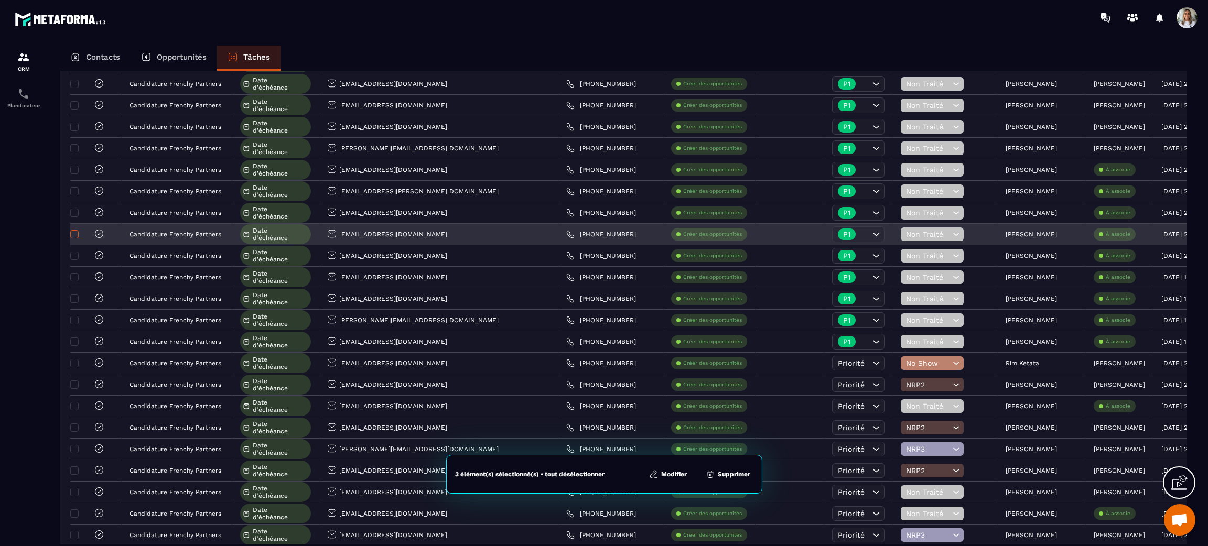
click at [74, 235] on span at bounding box center [74, 234] width 8 height 8
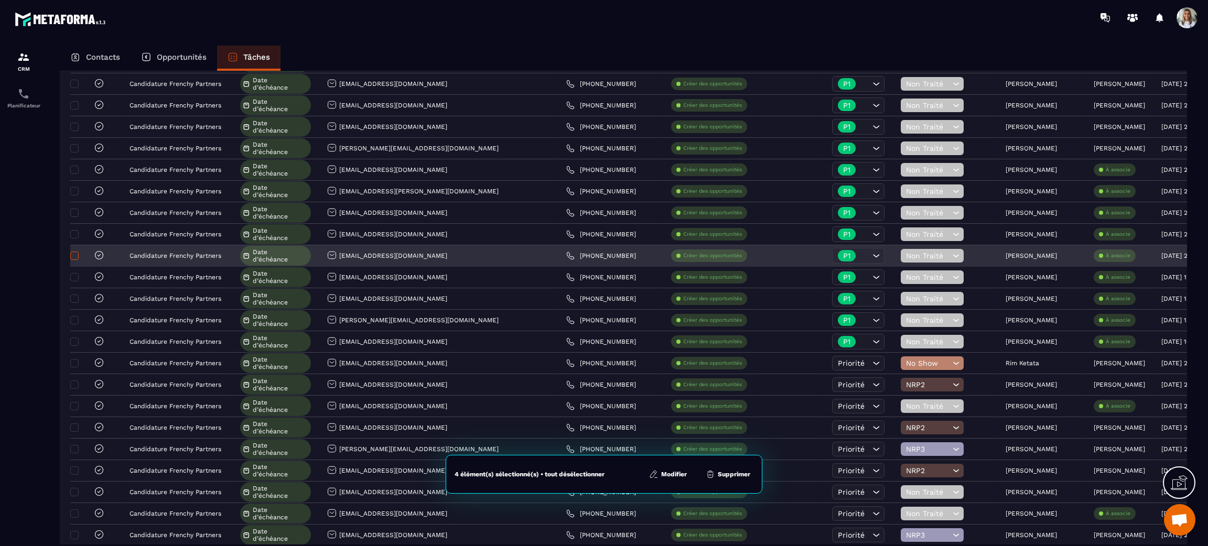
click at [72, 260] on span at bounding box center [74, 256] width 8 height 8
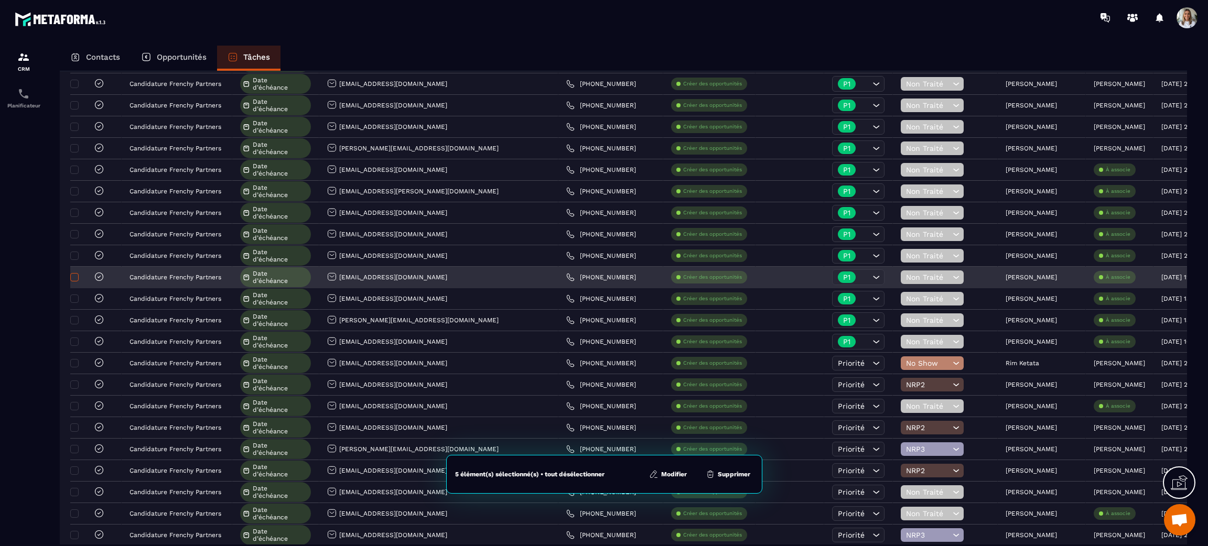
click at [78, 278] on span at bounding box center [74, 277] width 8 height 8
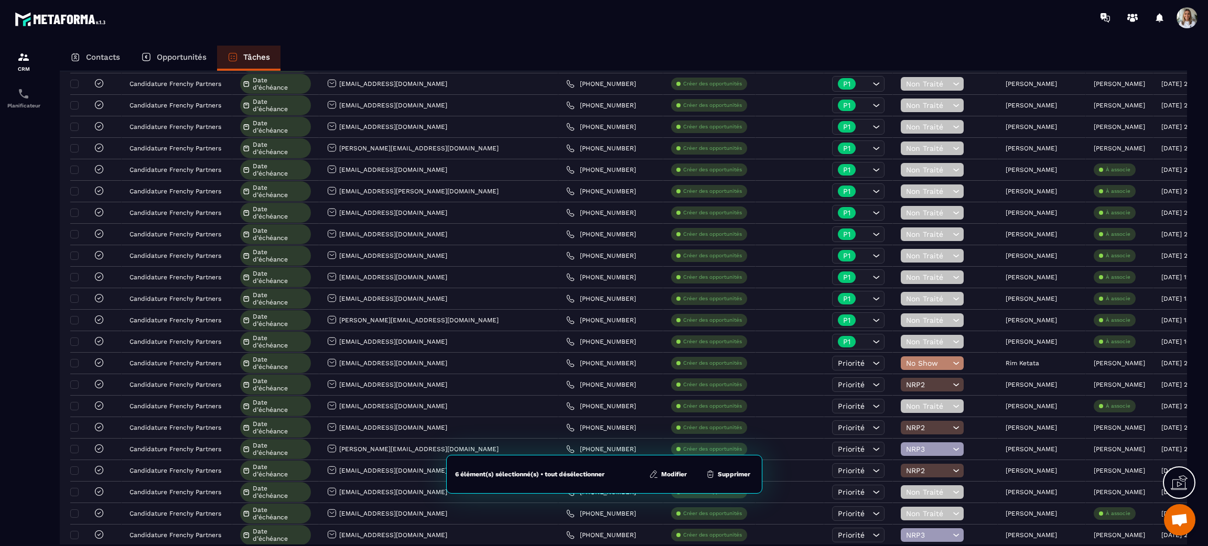
click at [675, 472] on button "Modifier" at bounding box center [668, 474] width 44 height 10
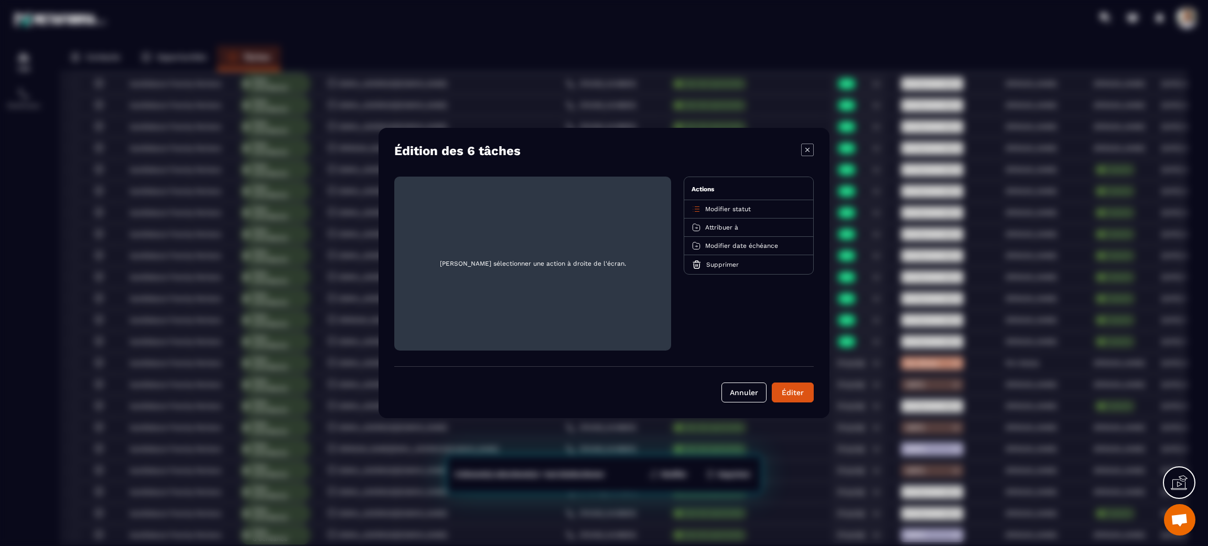
click at [715, 228] on span "Attribuer à" at bounding box center [721, 227] width 33 height 7
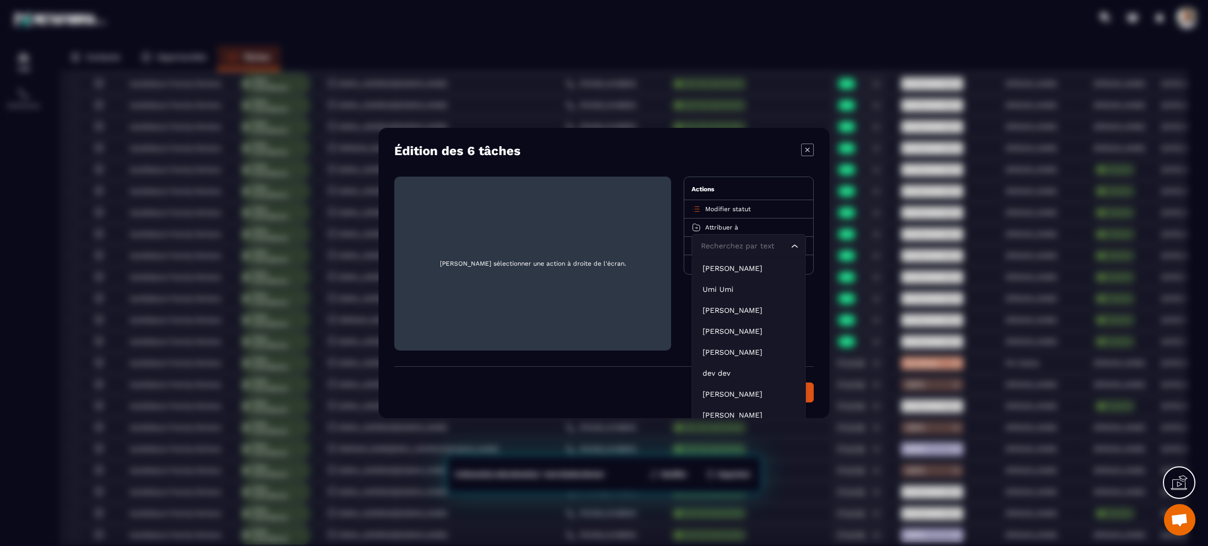
click at [733, 248] on input "Search for option" at bounding box center [743, 247] width 90 height 12
type input "***"
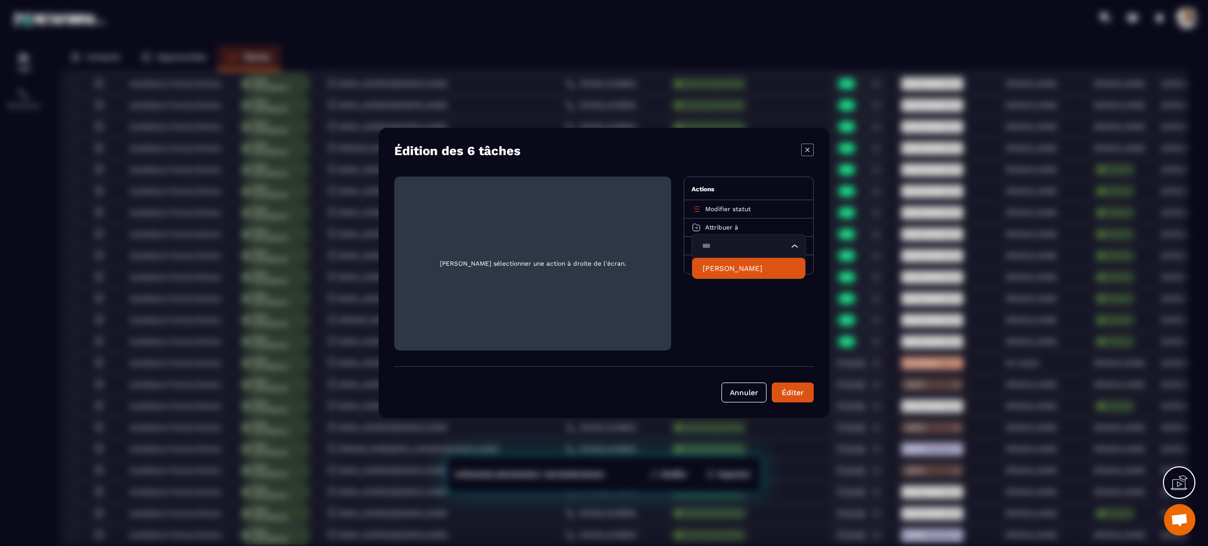
click at [728, 267] on p "[PERSON_NAME]" at bounding box center [748, 268] width 92 height 10
click at [794, 395] on div "Éditer" at bounding box center [792, 392] width 28 height 10
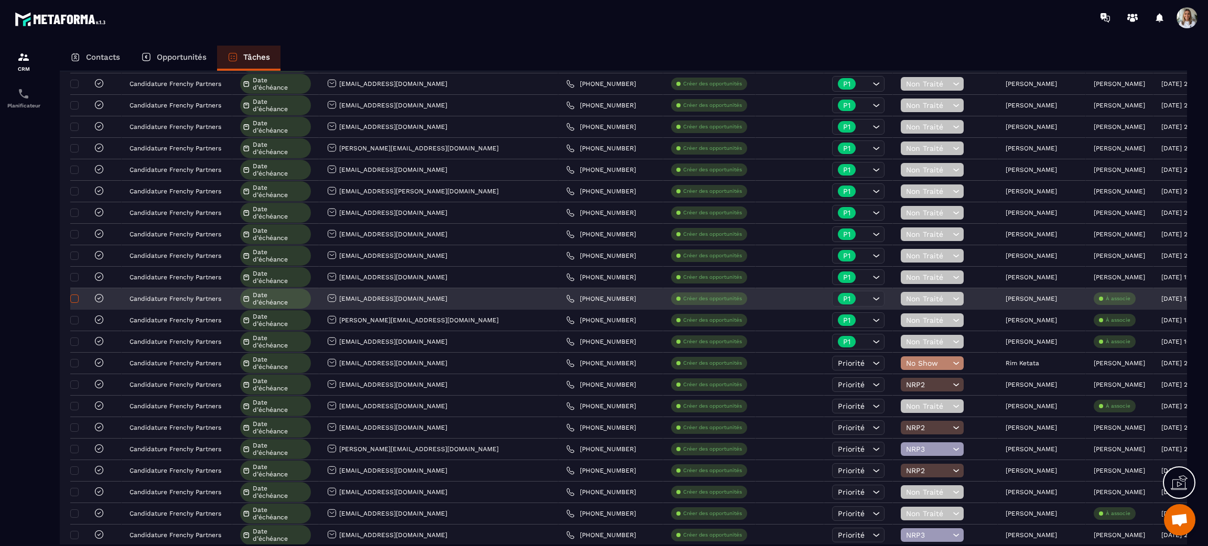
click at [75, 302] on span at bounding box center [74, 299] width 8 height 8
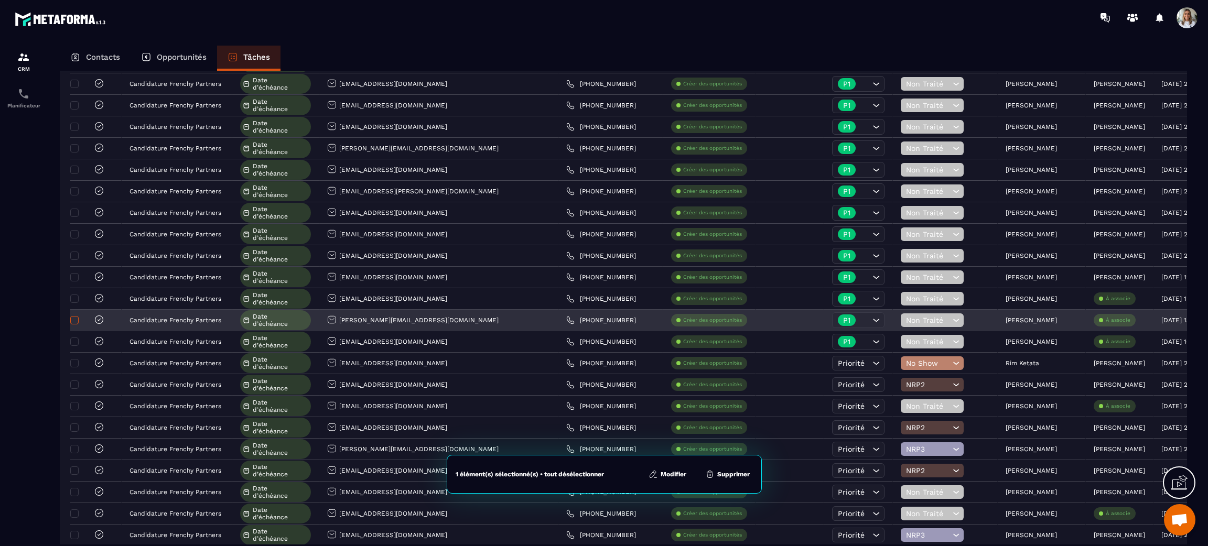
click at [74, 324] on span at bounding box center [74, 320] width 8 height 8
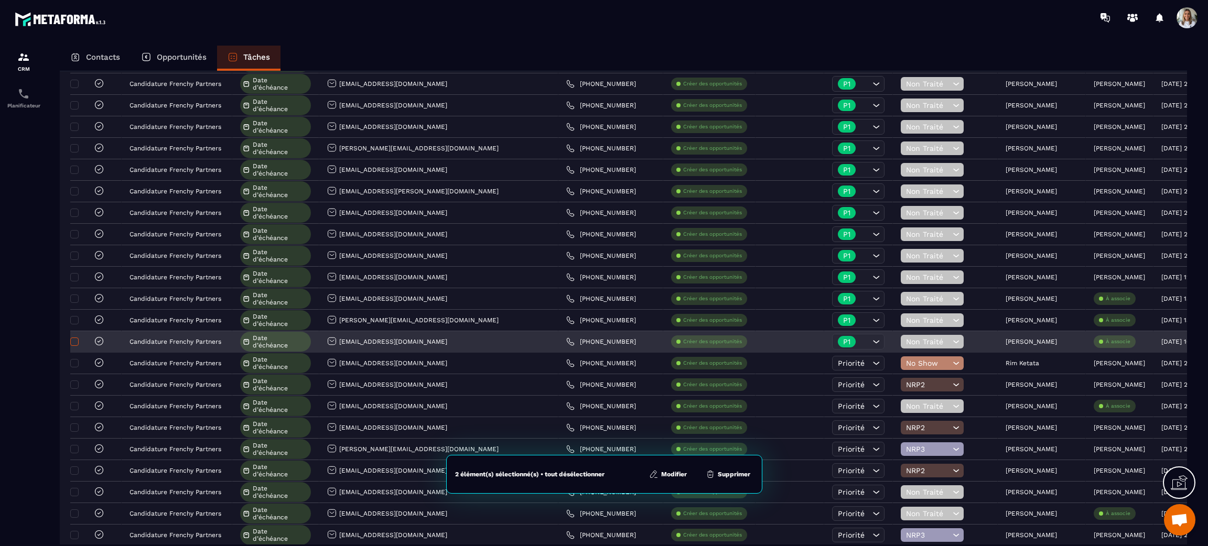
click at [78, 345] on span at bounding box center [74, 342] width 8 height 8
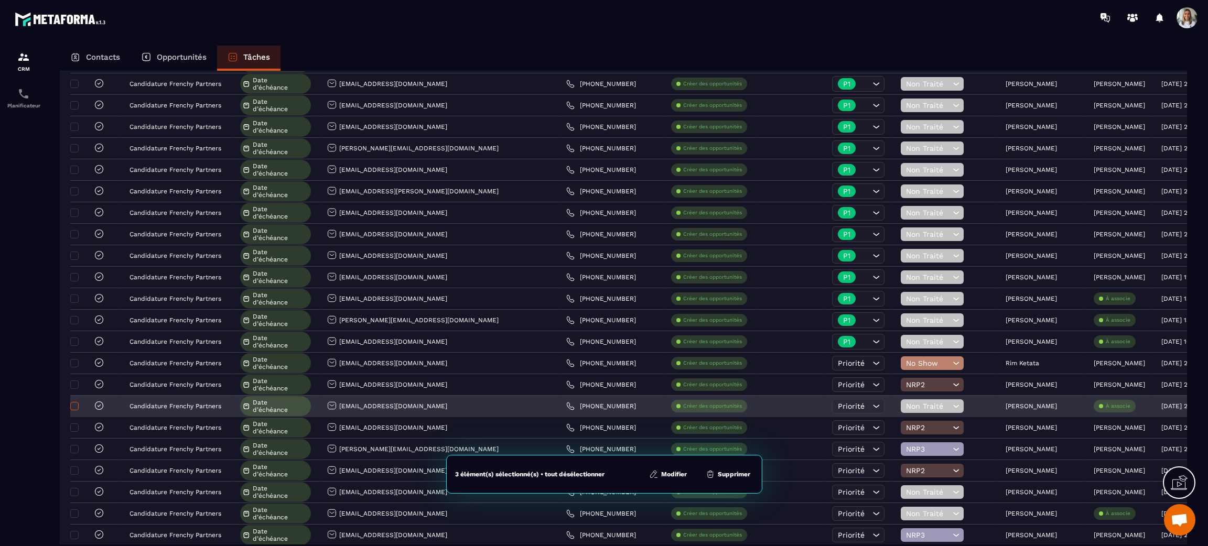
click at [74, 408] on span at bounding box center [74, 406] width 8 height 8
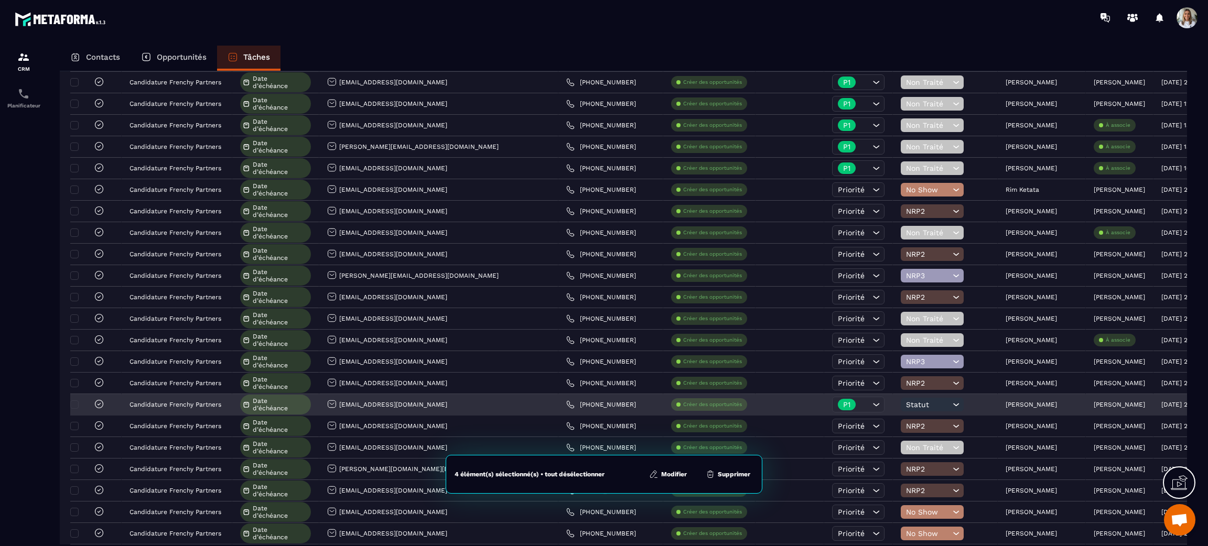
scroll to position [824, 0]
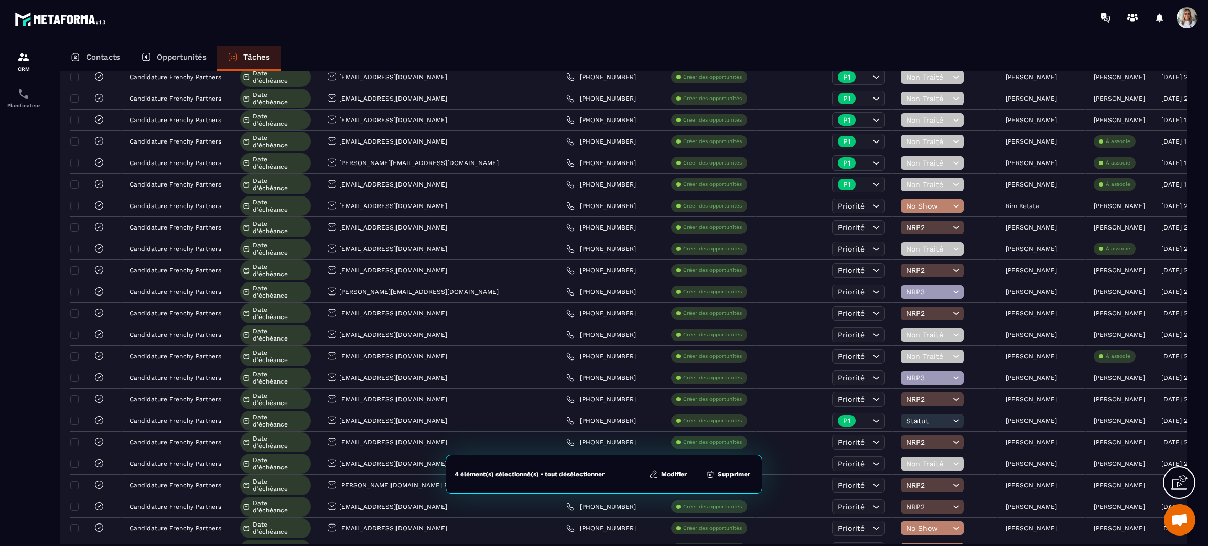
click at [669, 470] on button "Modifier" at bounding box center [668, 474] width 44 height 10
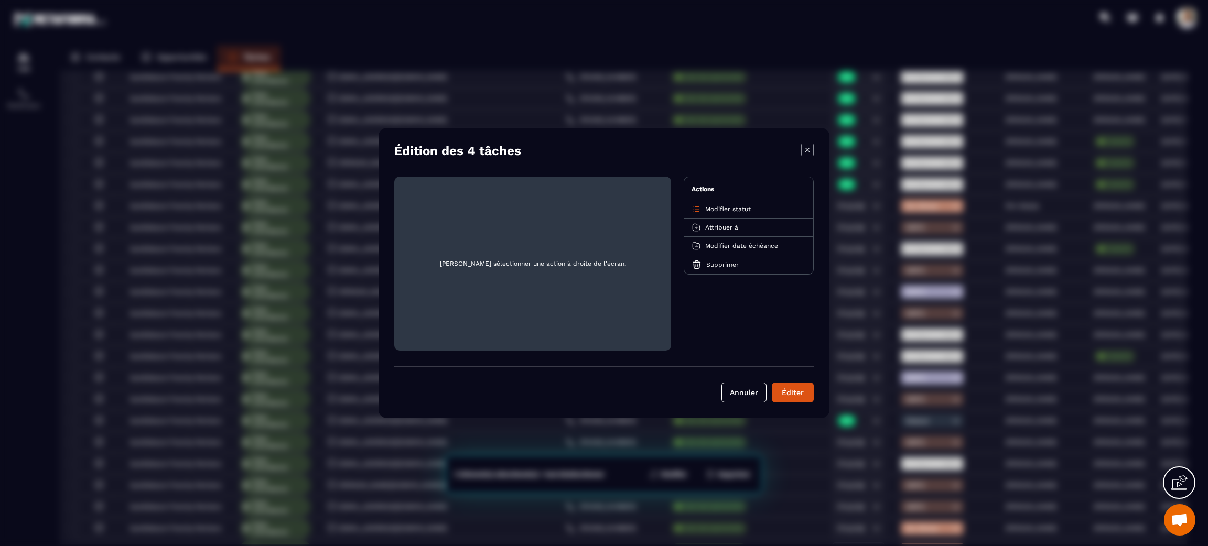
click at [729, 229] on span "Attribuer à" at bounding box center [721, 227] width 33 height 7
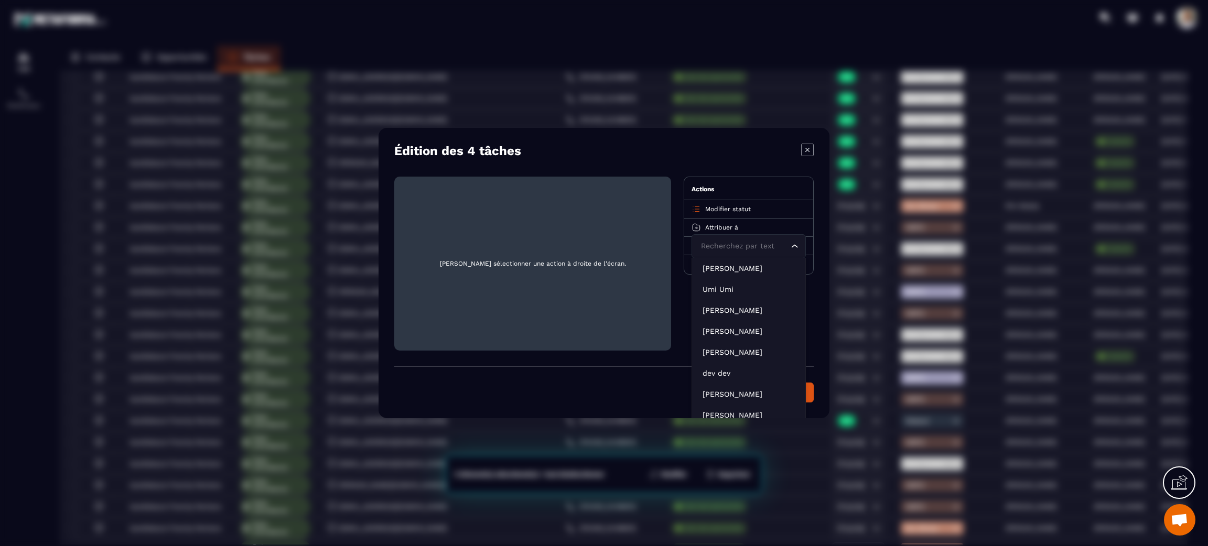
click at [721, 245] on input "Search for option" at bounding box center [743, 247] width 90 height 12
type input "****"
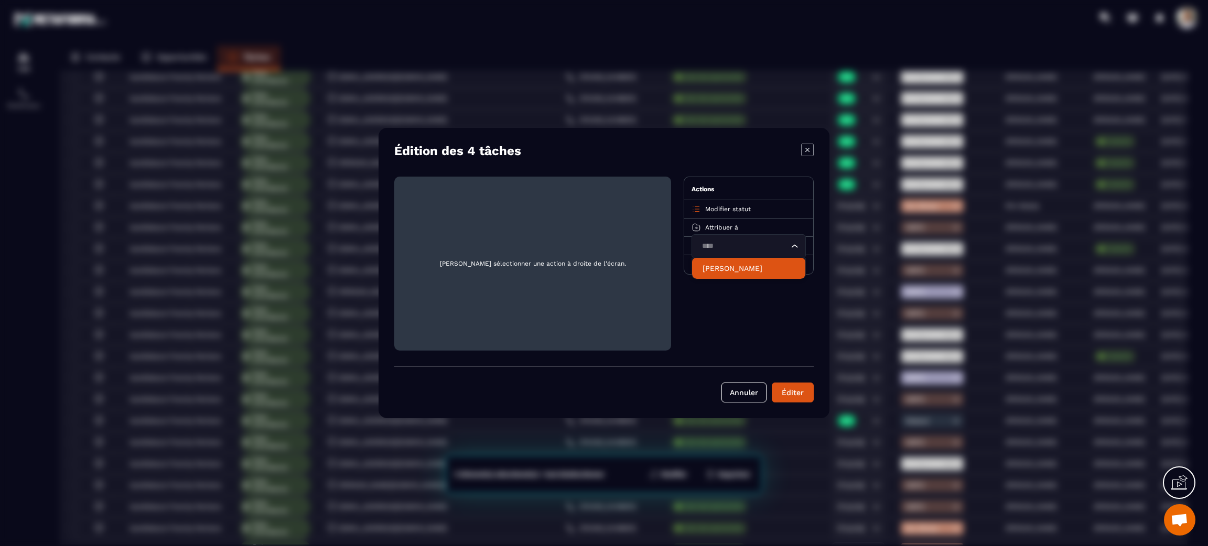
click at [741, 276] on li "[PERSON_NAME]" at bounding box center [748, 268] width 113 height 21
click at [795, 393] on div "Éditer" at bounding box center [792, 392] width 28 height 10
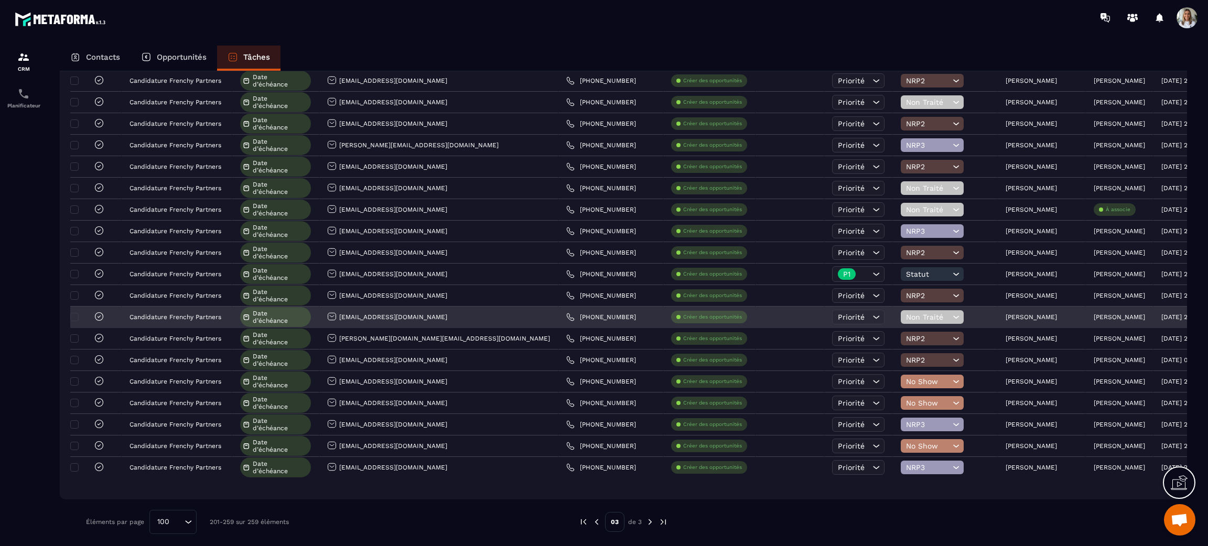
scroll to position [982, 0]
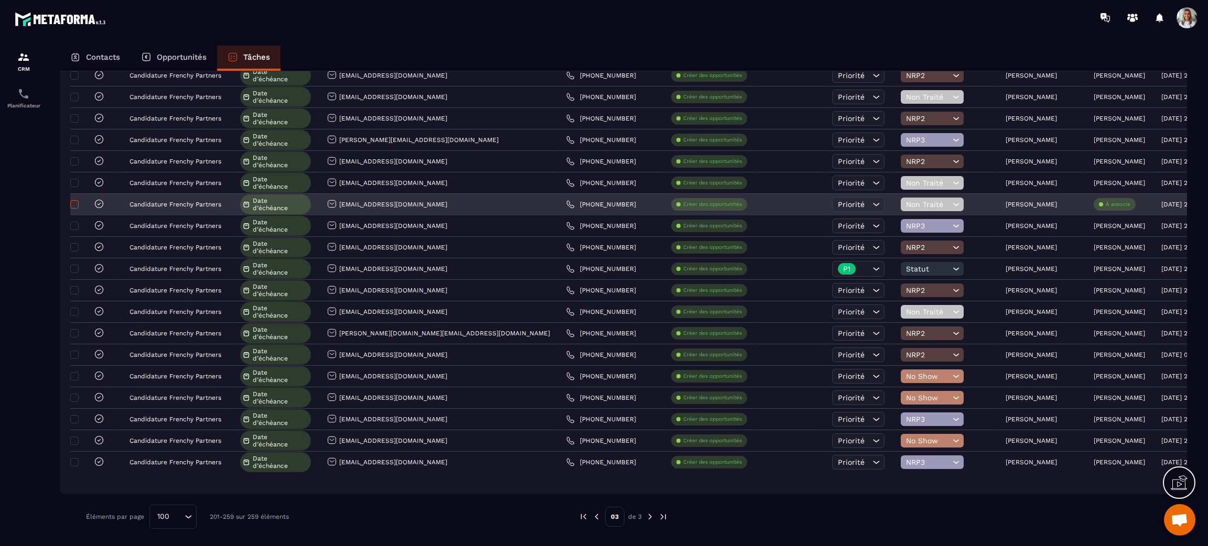
click at [77, 202] on span at bounding box center [74, 204] width 8 height 8
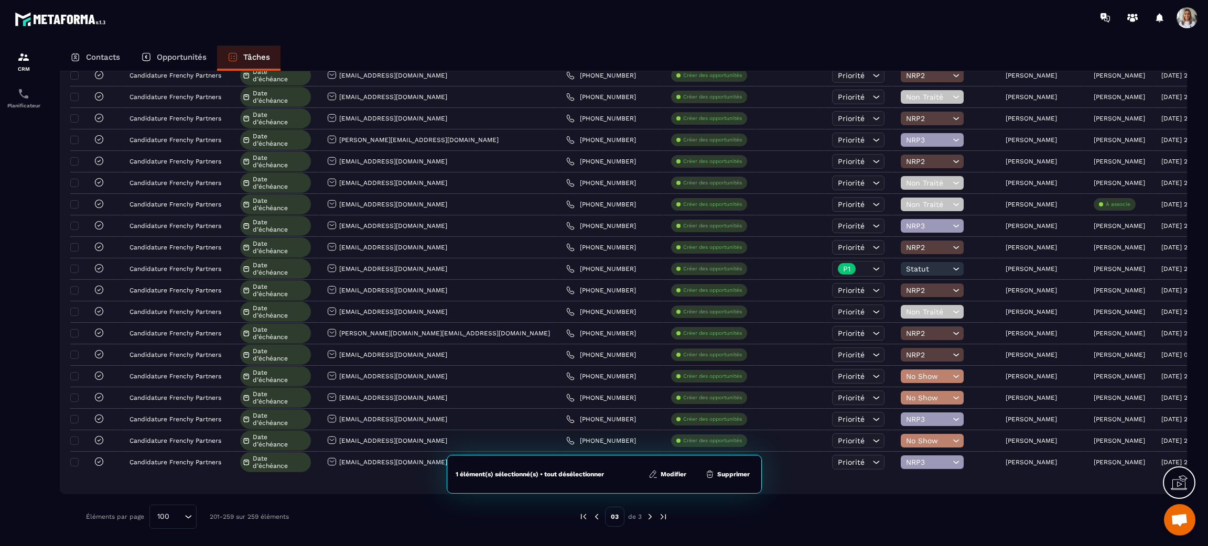
click at [670, 474] on button "Modifier" at bounding box center [667, 474] width 44 height 10
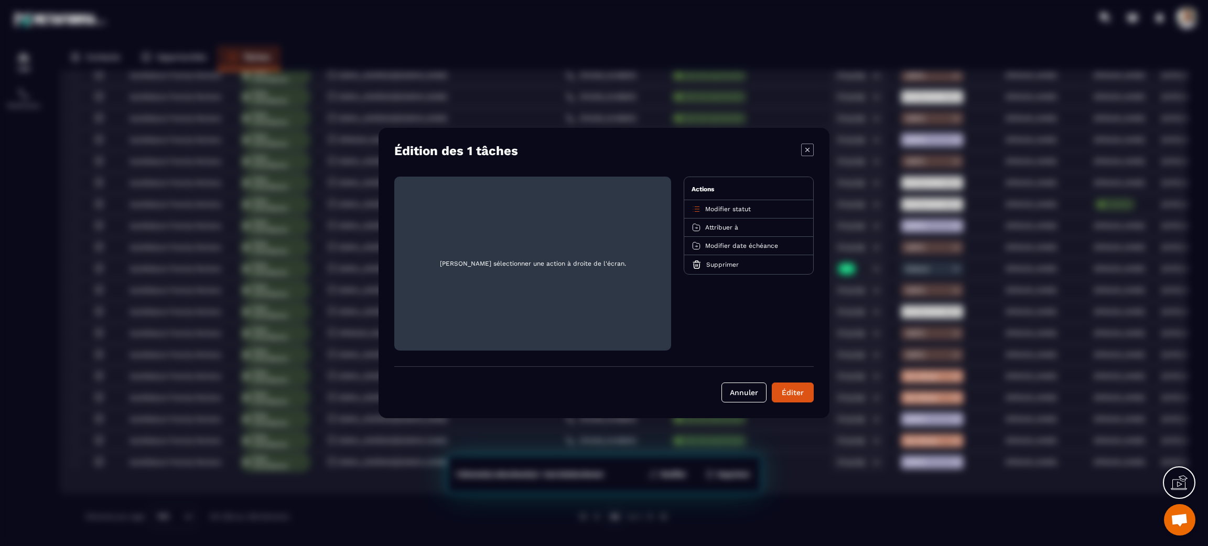
click at [727, 228] on span "Attribuer à" at bounding box center [721, 227] width 33 height 7
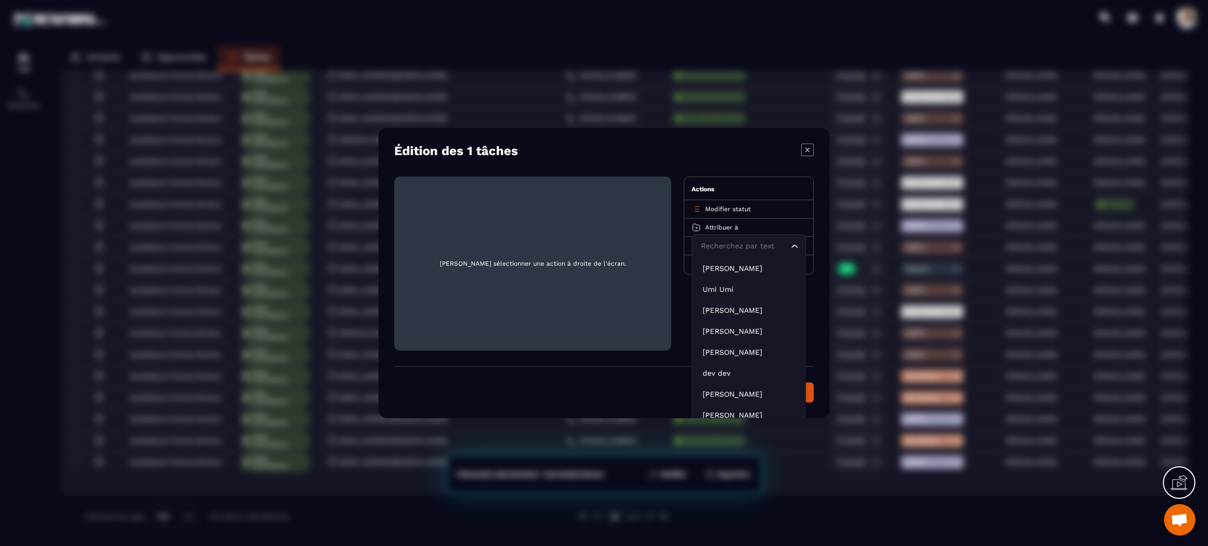
click at [730, 247] on input "Search for option" at bounding box center [743, 247] width 90 height 12
type input "***"
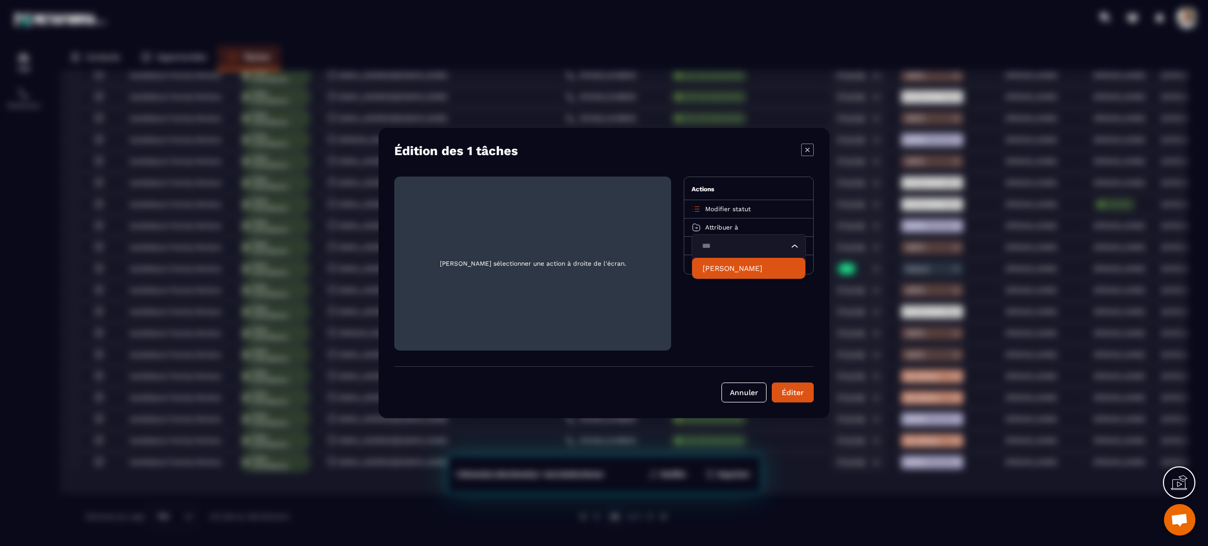
click at [730, 271] on p "[PERSON_NAME]" at bounding box center [748, 268] width 92 height 10
click at [806, 393] on div "Éditer" at bounding box center [792, 392] width 28 height 10
